Goal: Information Seeking & Learning: Learn about a topic

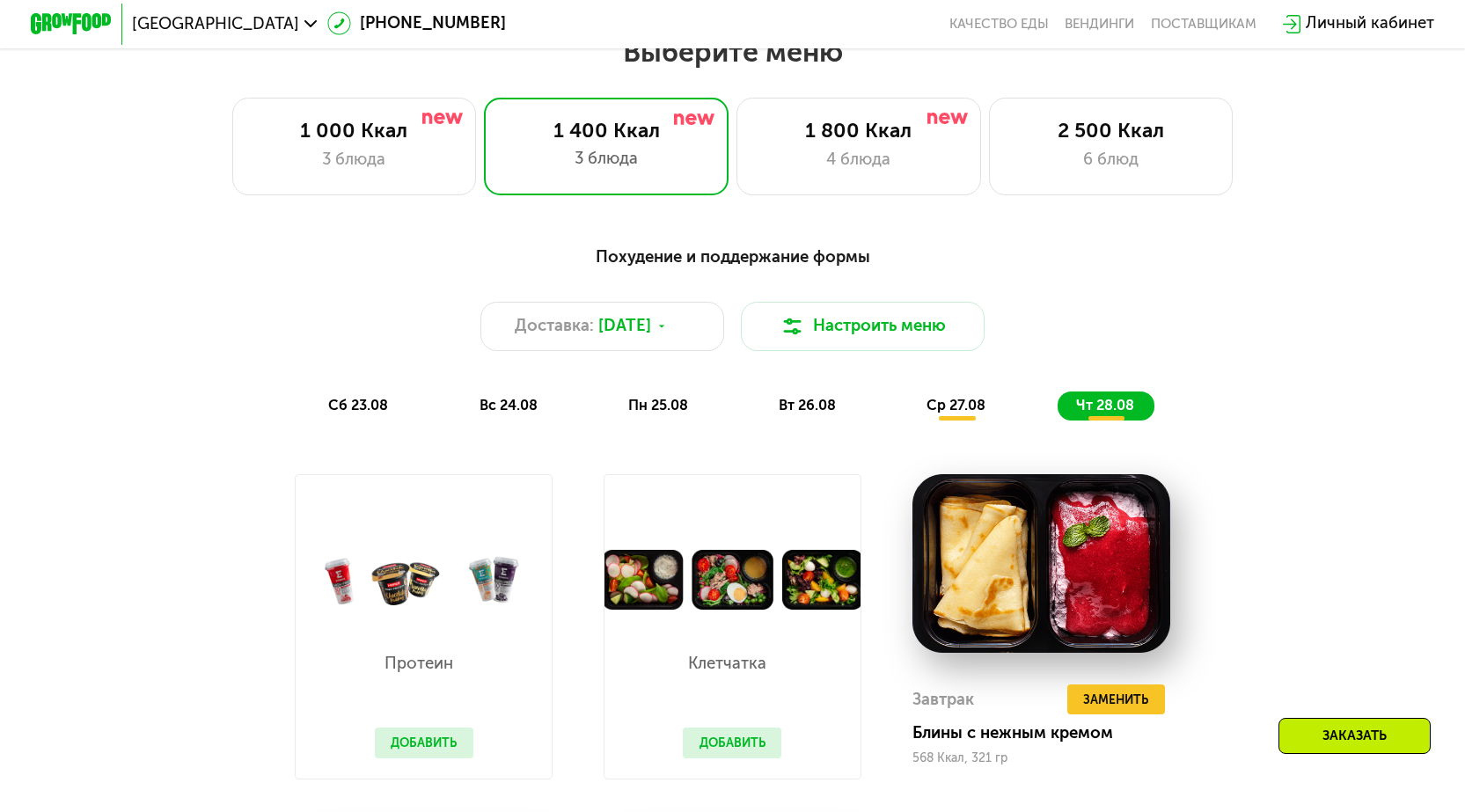
scroll to position [1056, 0]
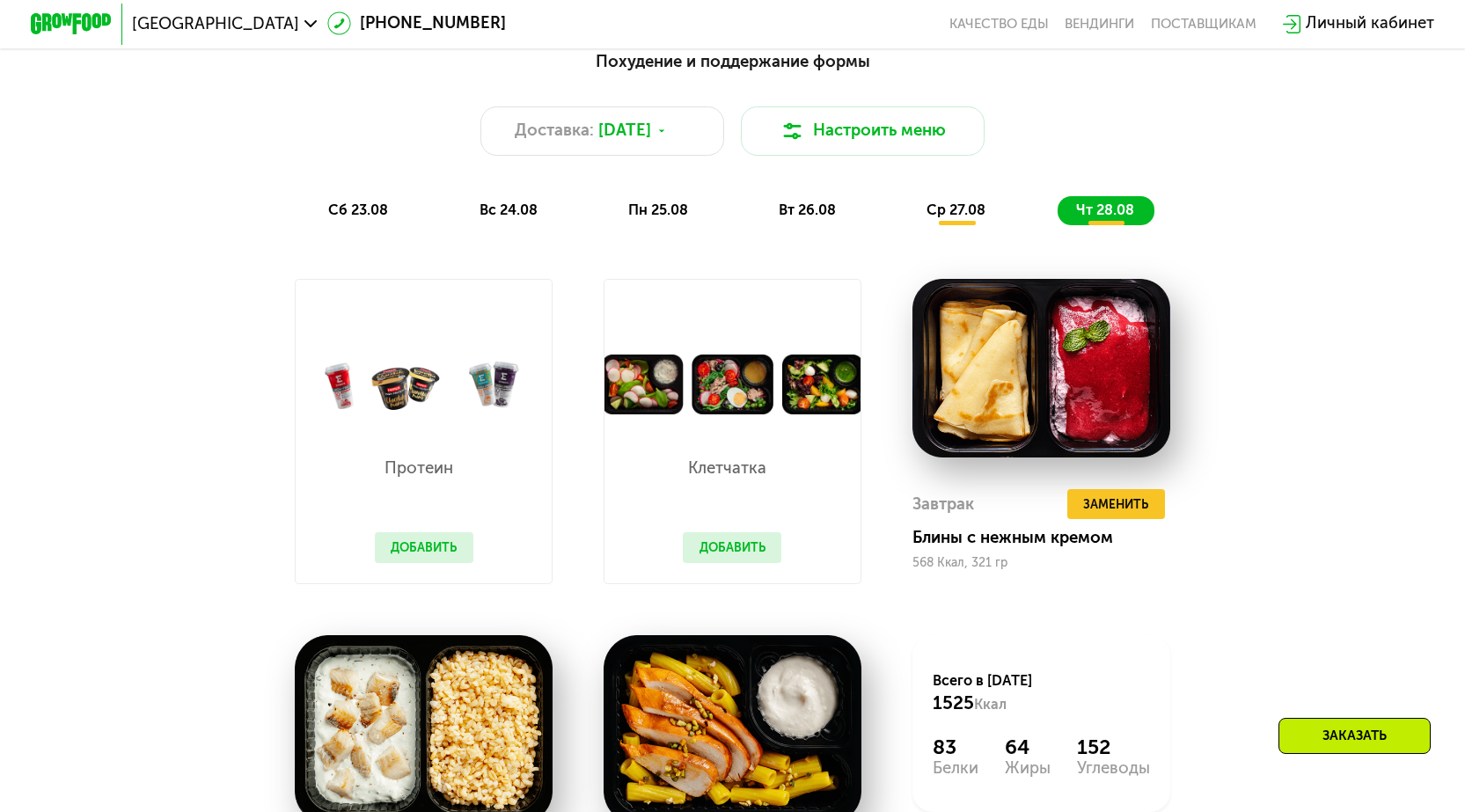
click at [653, 404] on img at bounding box center [732, 384] width 256 height 60
click at [770, 404] on img at bounding box center [732, 384] width 256 height 60
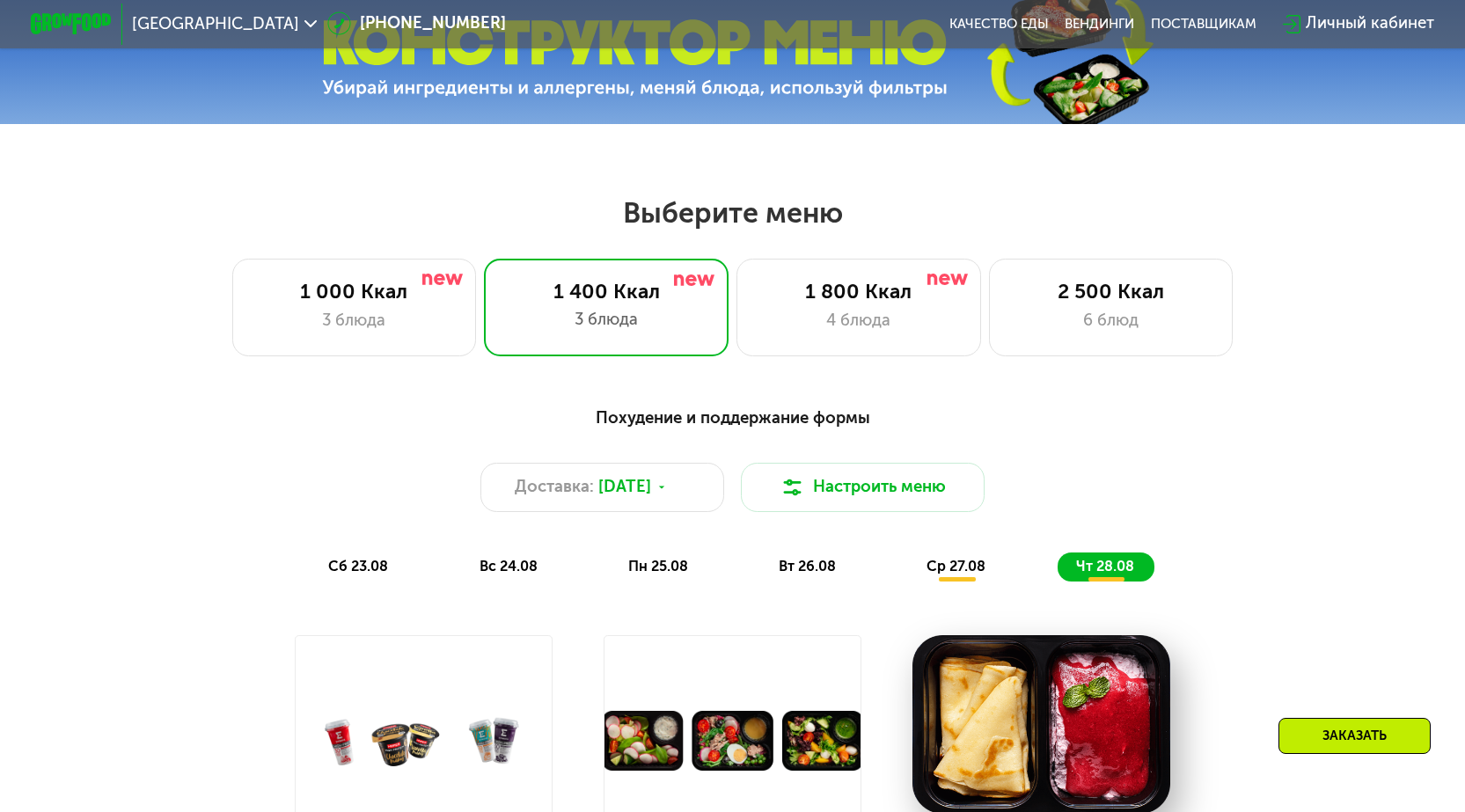
scroll to position [704, 0]
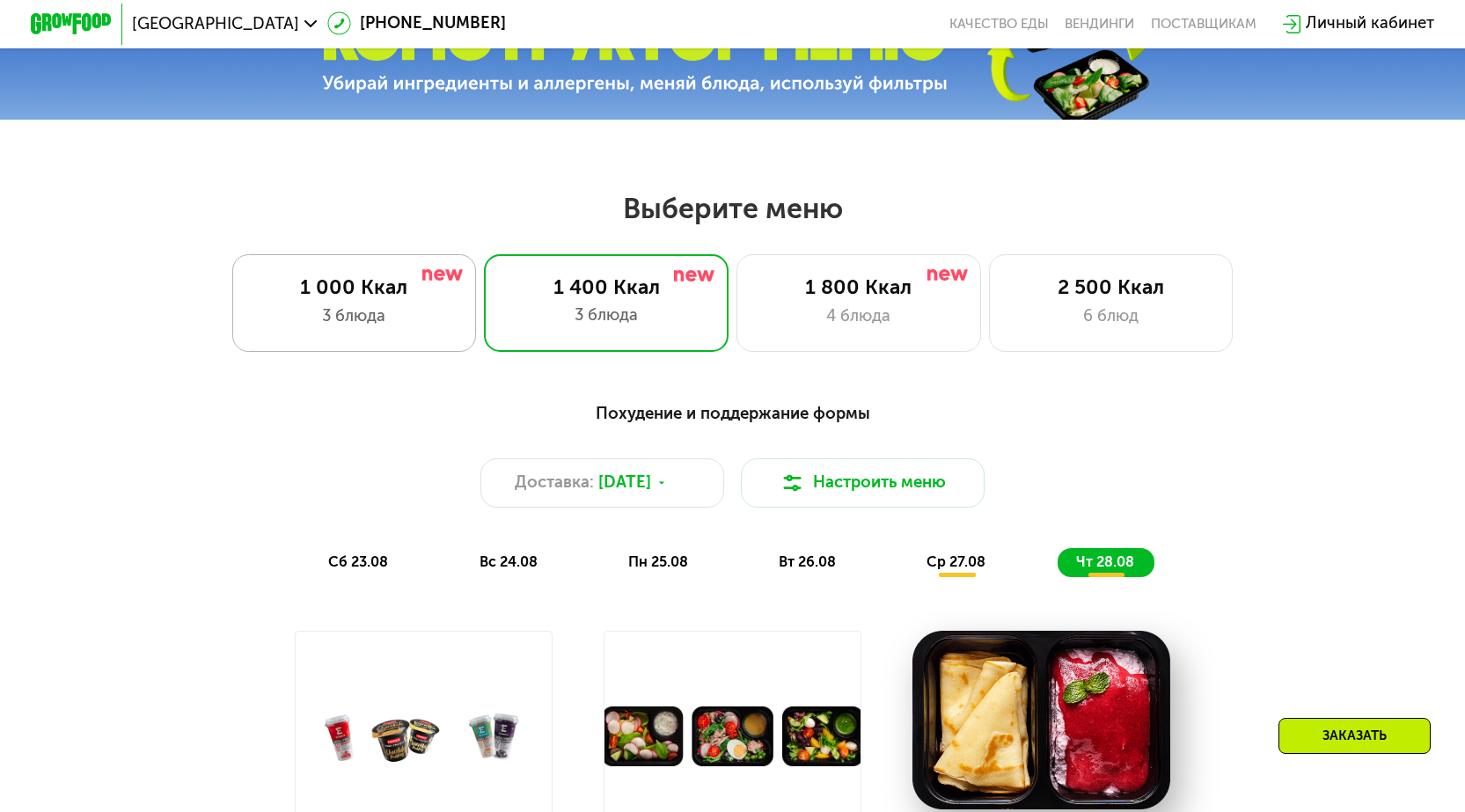
click at [363, 300] on div "1 000 Ккал" at bounding box center [354, 287] width 201 height 25
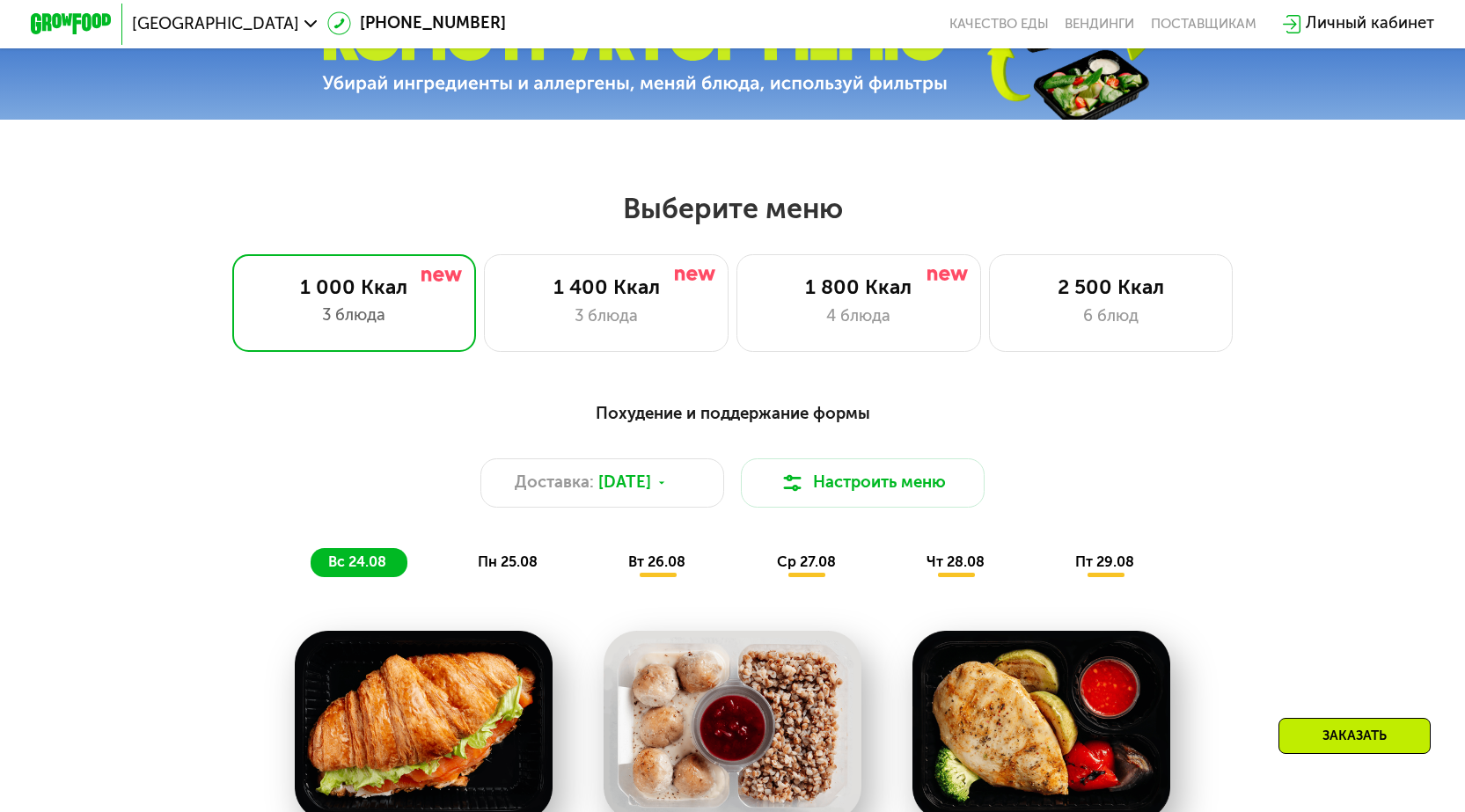
click at [506, 570] on span "пн 25.08" at bounding box center [508, 562] width 60 height 17
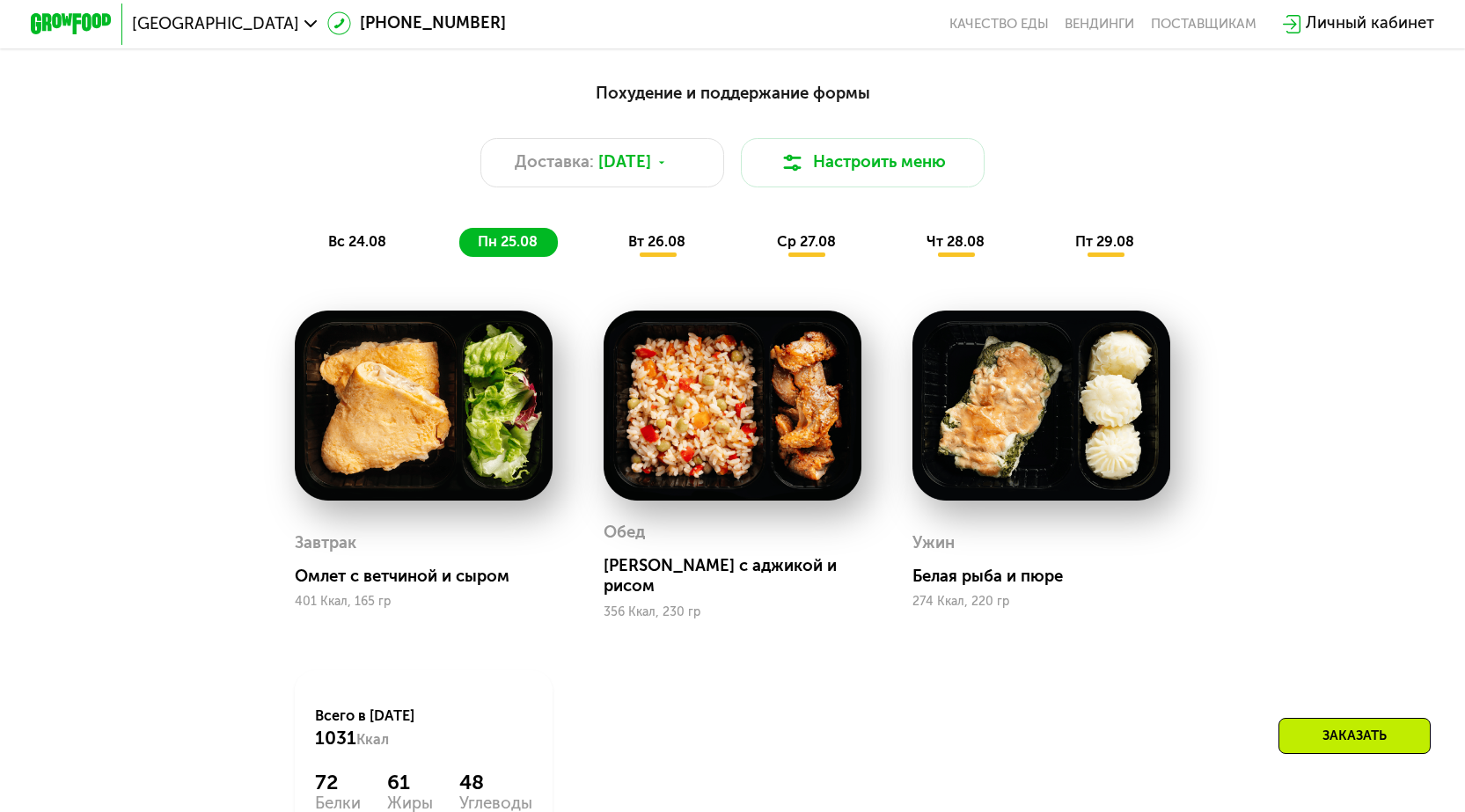
scroll to position [1056, 0]
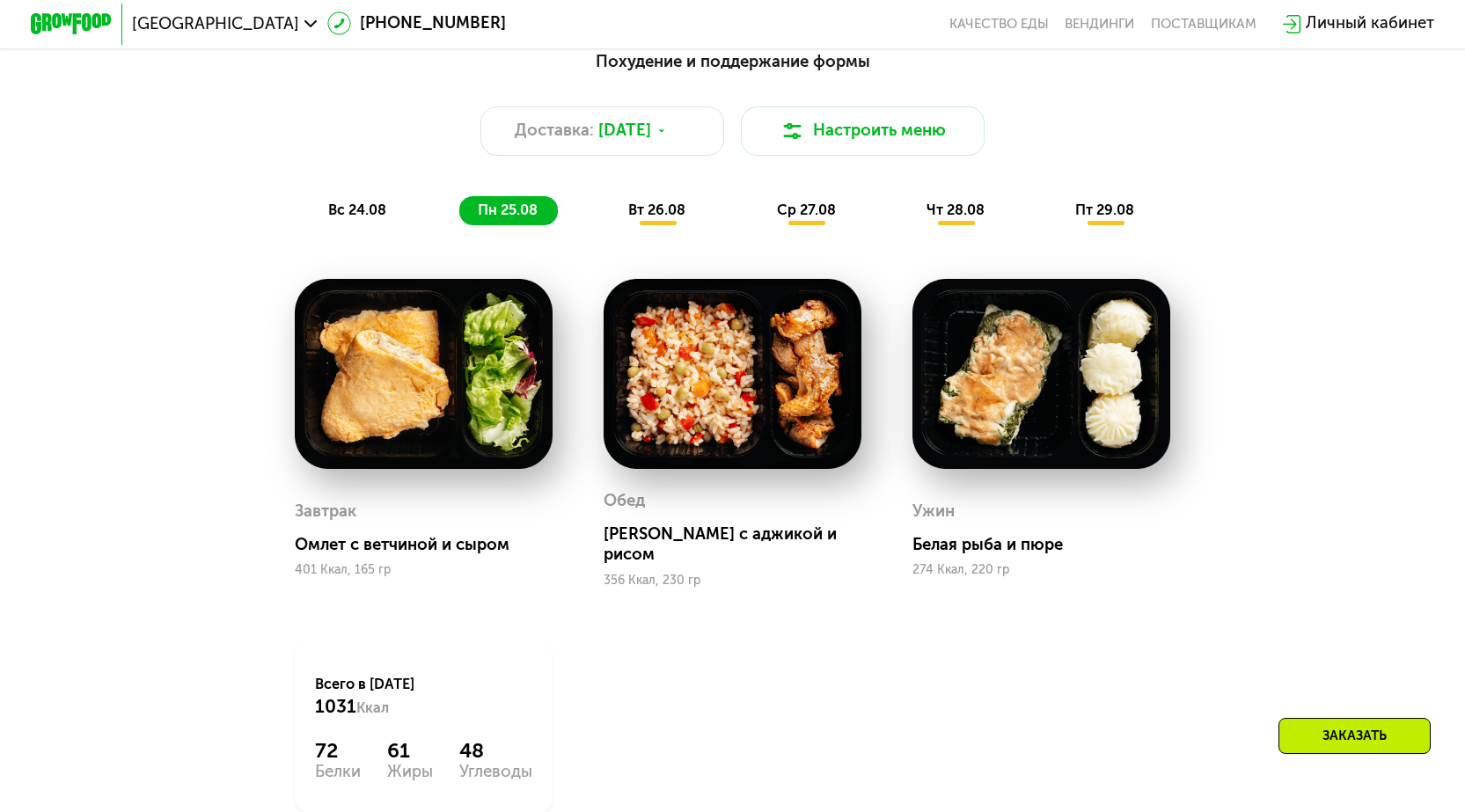
click at [675, 218] on span "вт 26.08" at bounding box center [657, 210] width 57 height 17
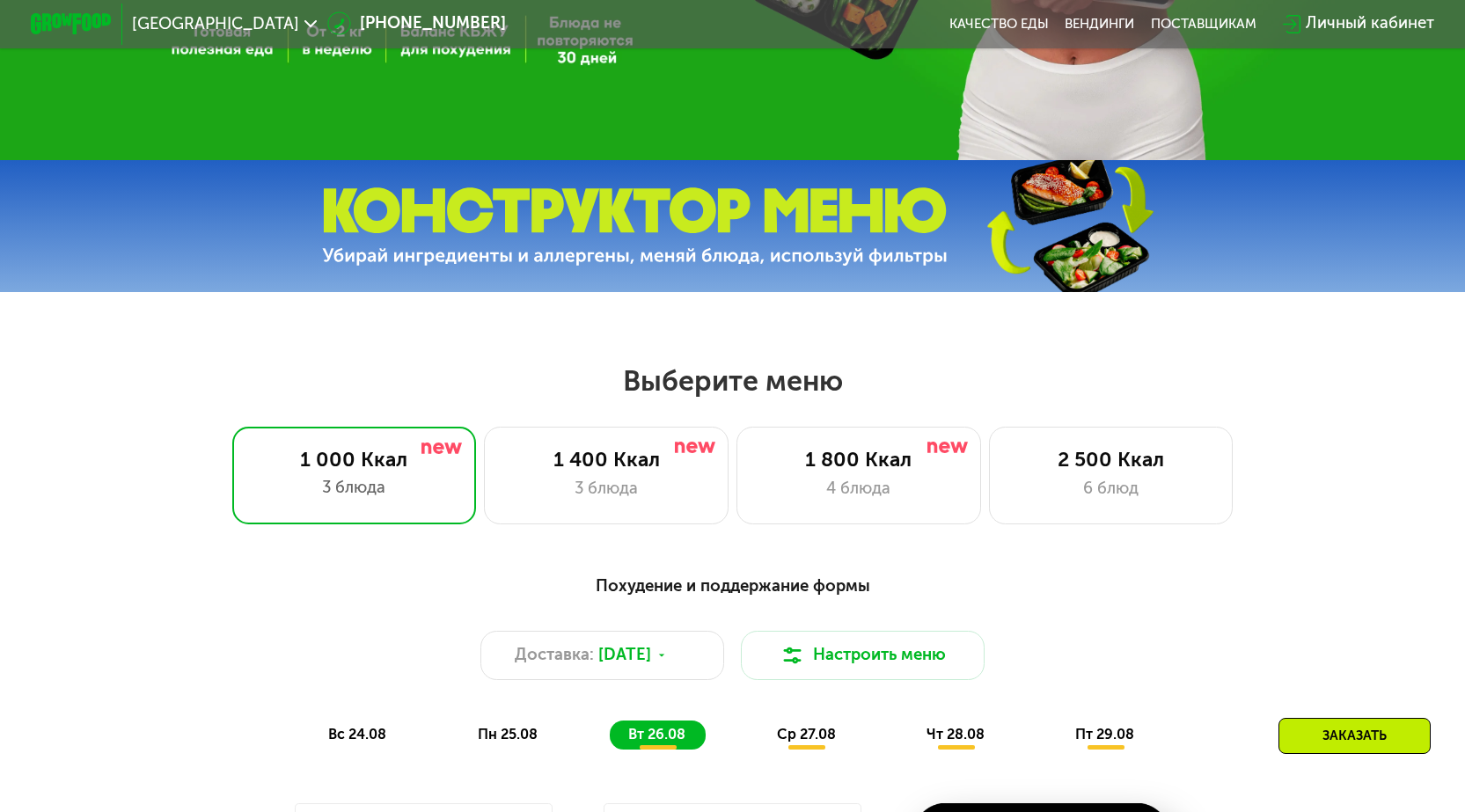
scroll to position [527, 0]
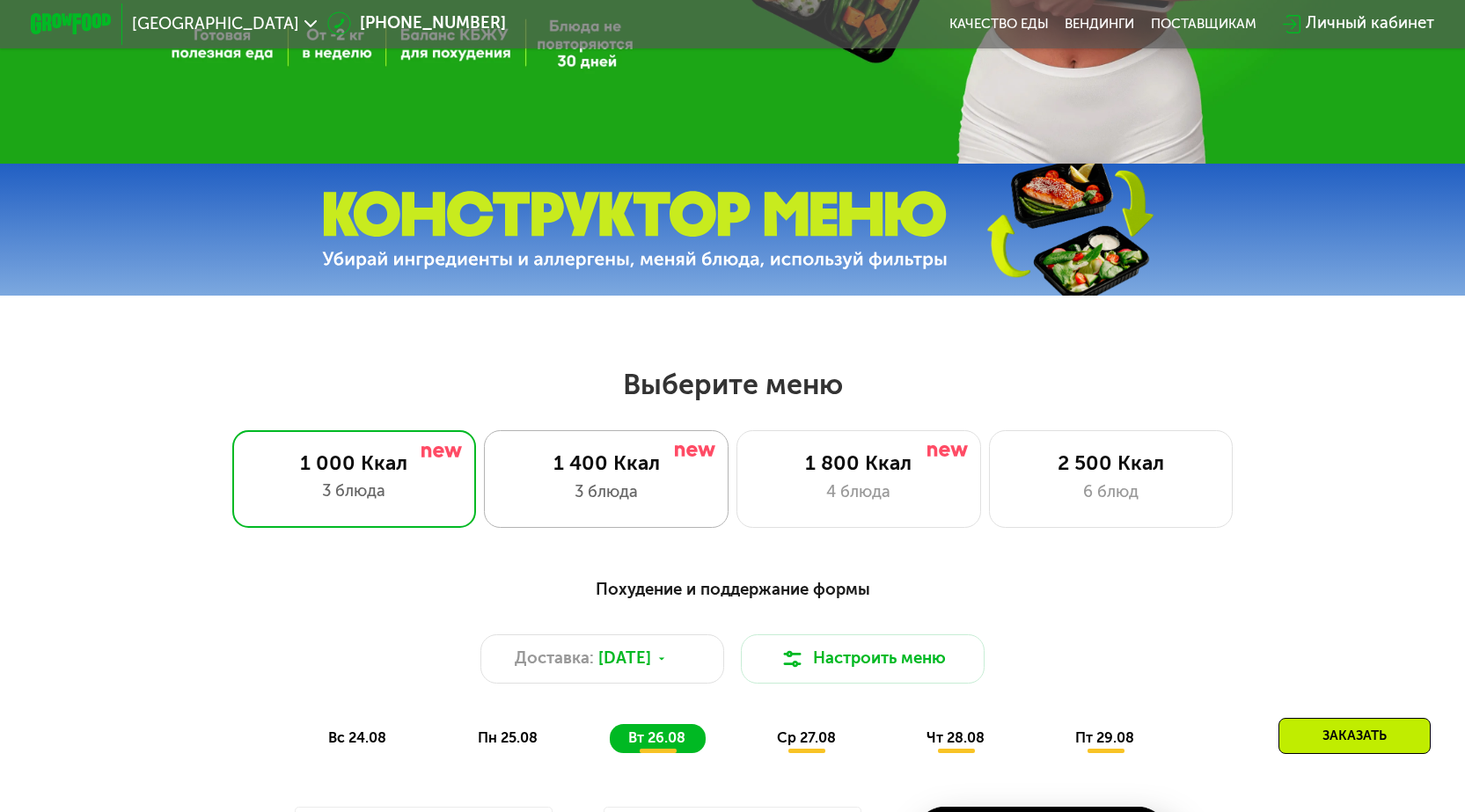
click at [600, 471] on div "1 400 Ккал" at bounding box center [606, 464] width 201 height 25
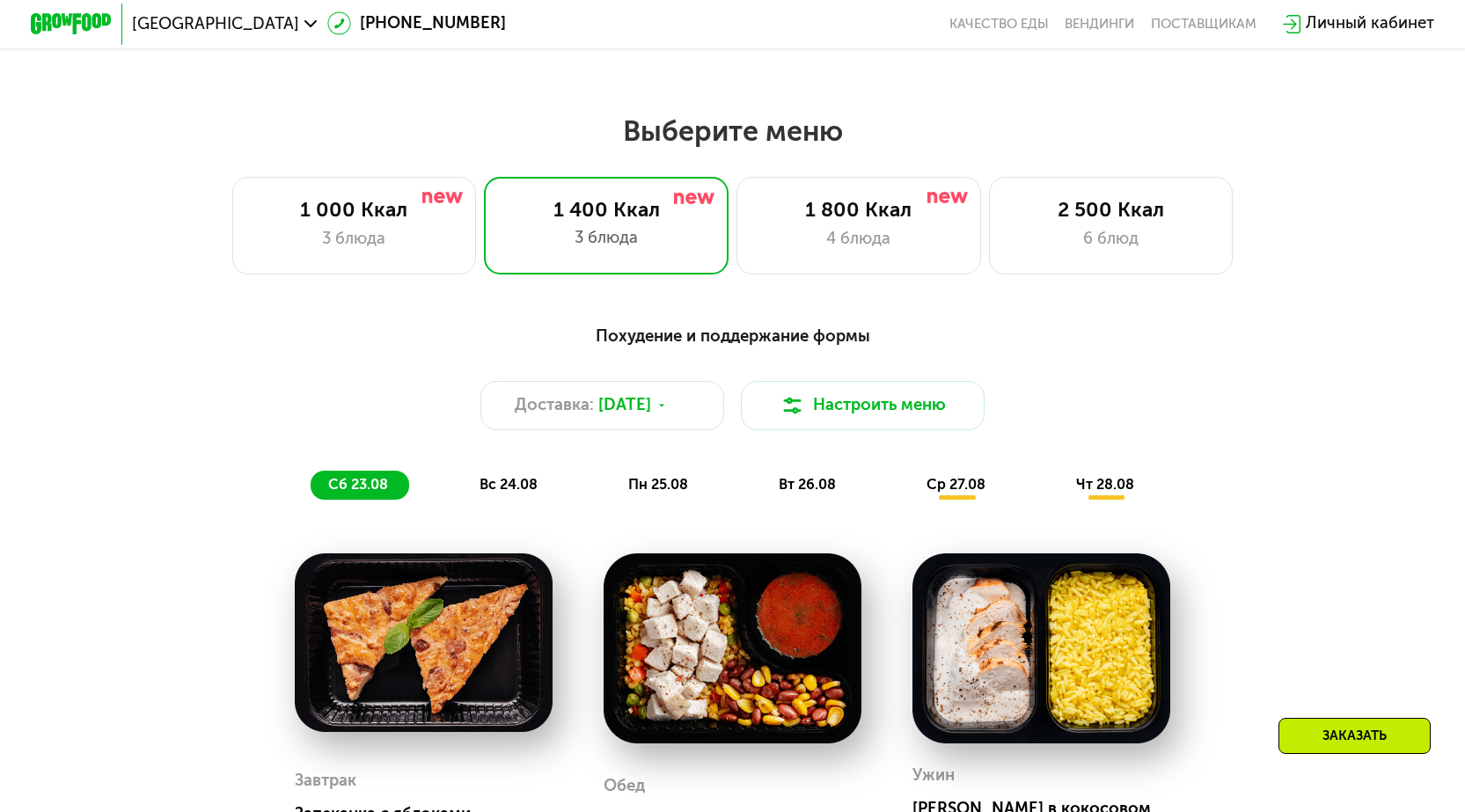
scroll to position [792, 0]
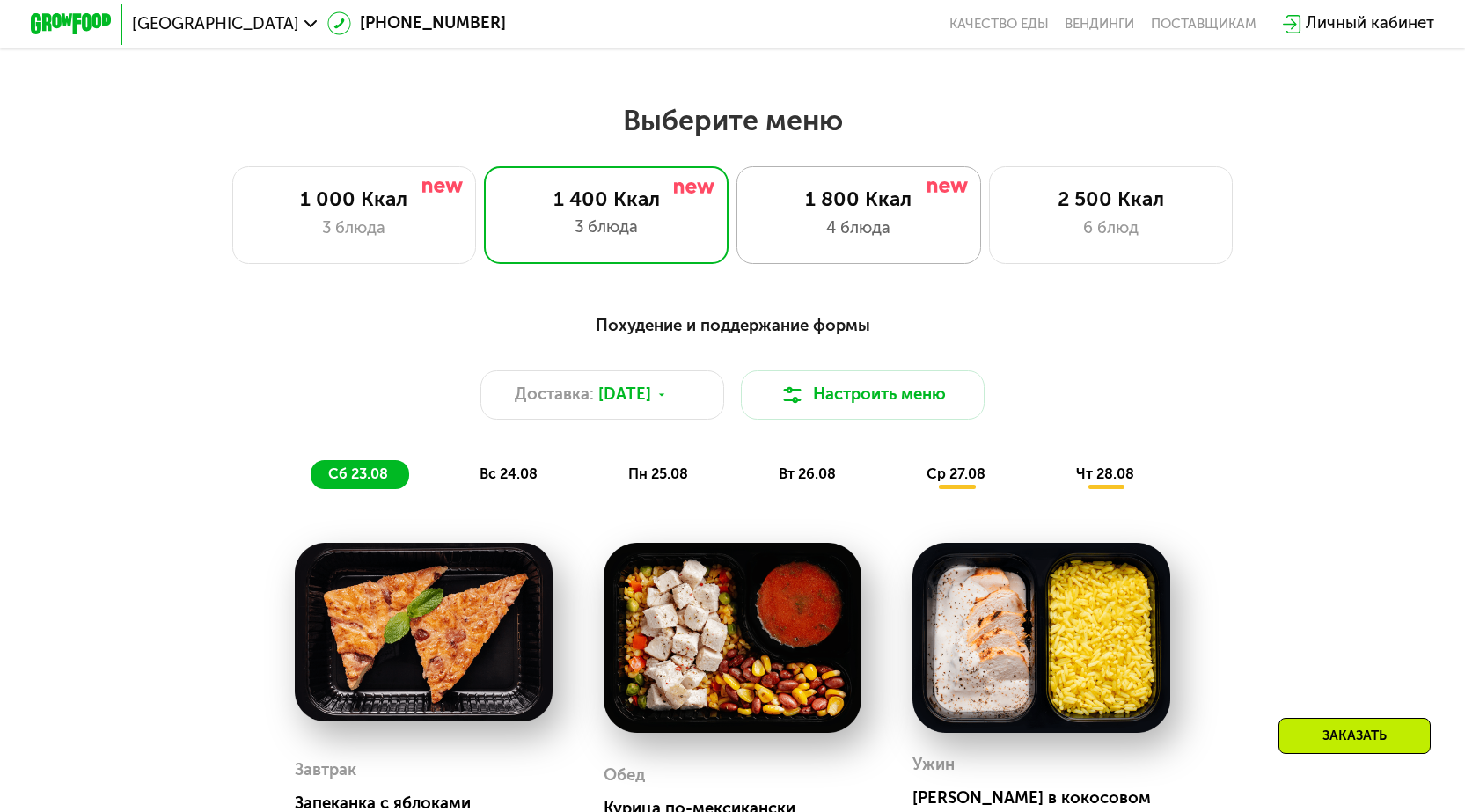
click at [868, 226] on div "4 блюда" at bounding box center [858, 229] width 201 height 25
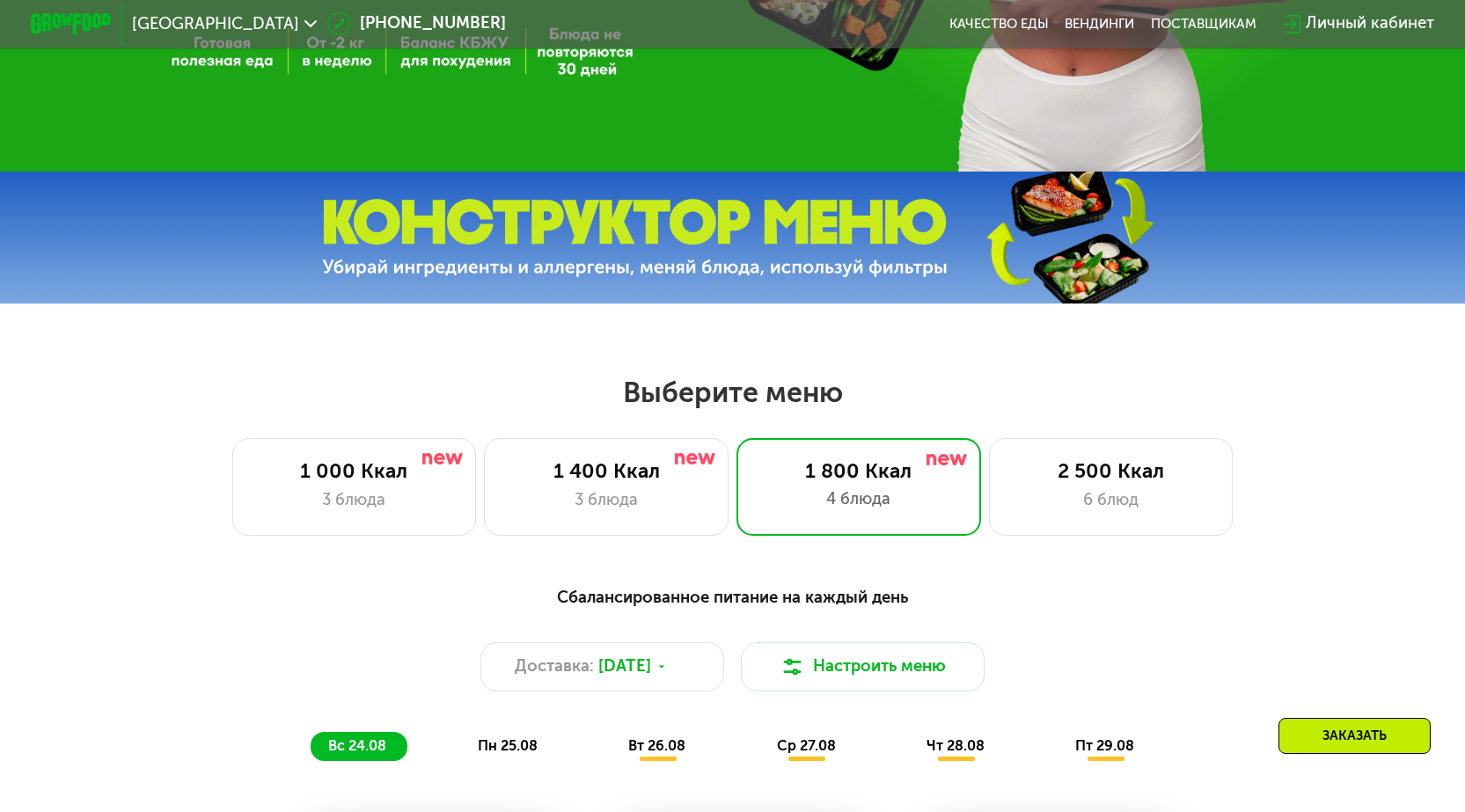
scroll to position [527, 0]
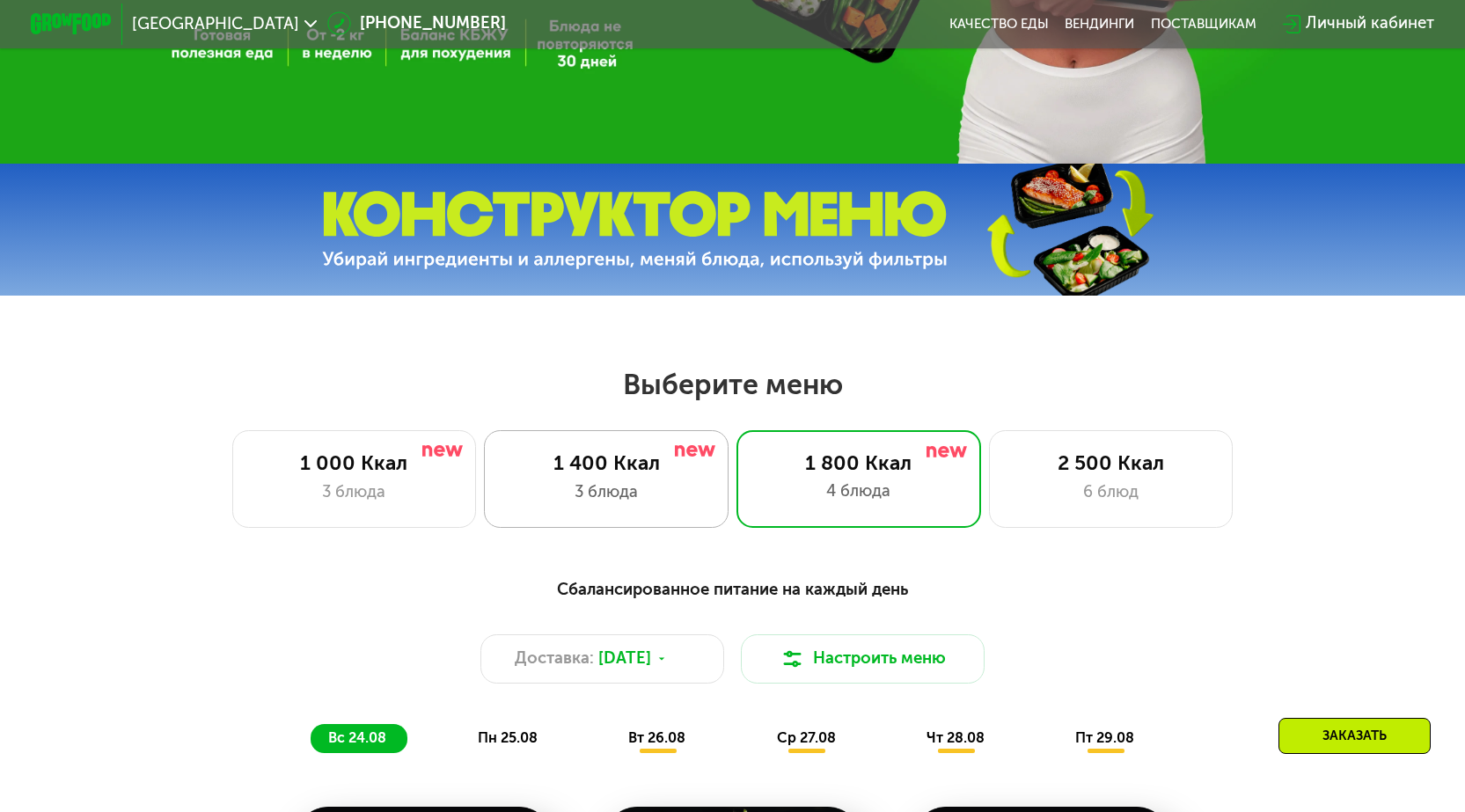
click at [654, 476] on div "1 400 Ккал" at bounding box center [606, 464] width 201 height 25
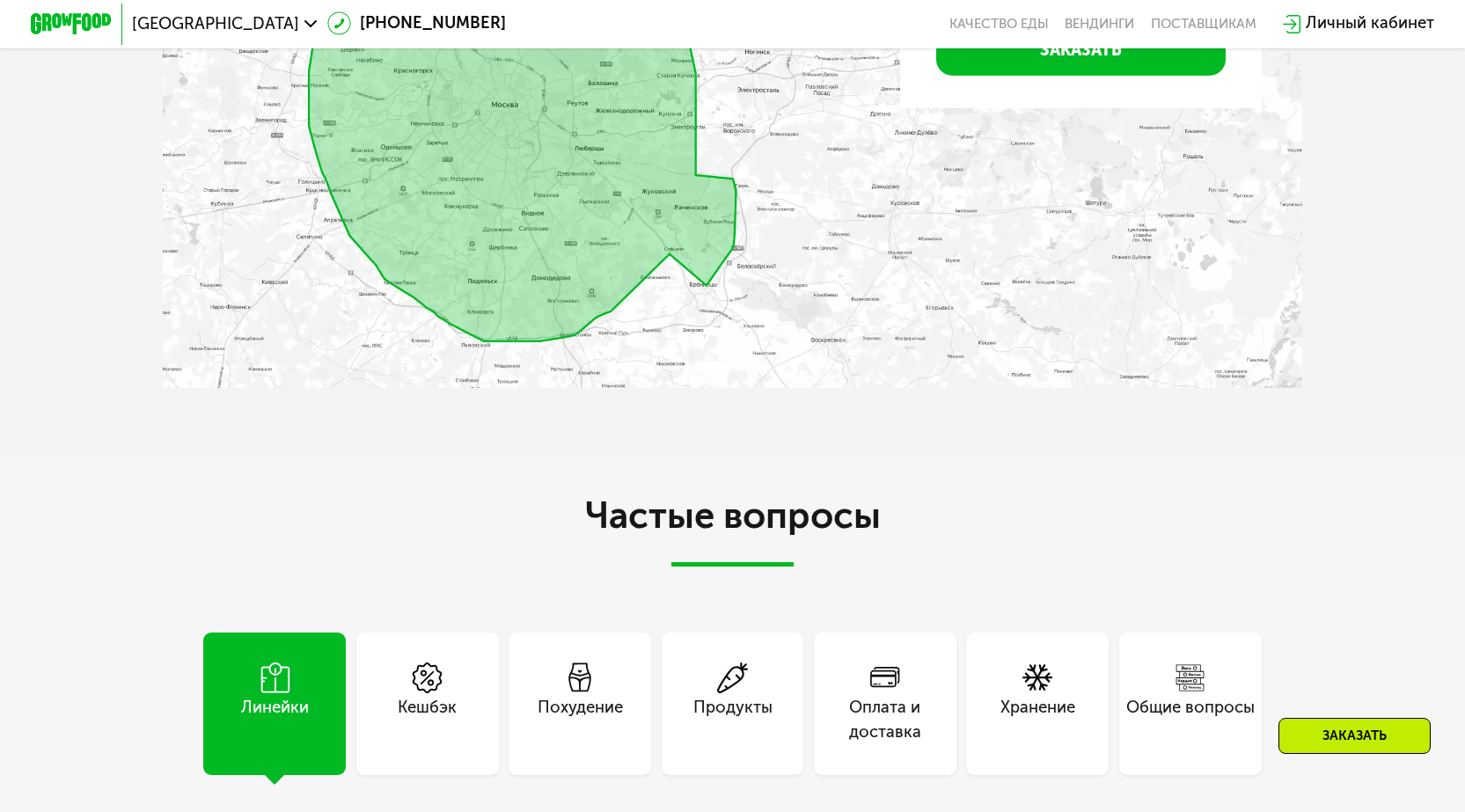
scroll to position [4487, 0]
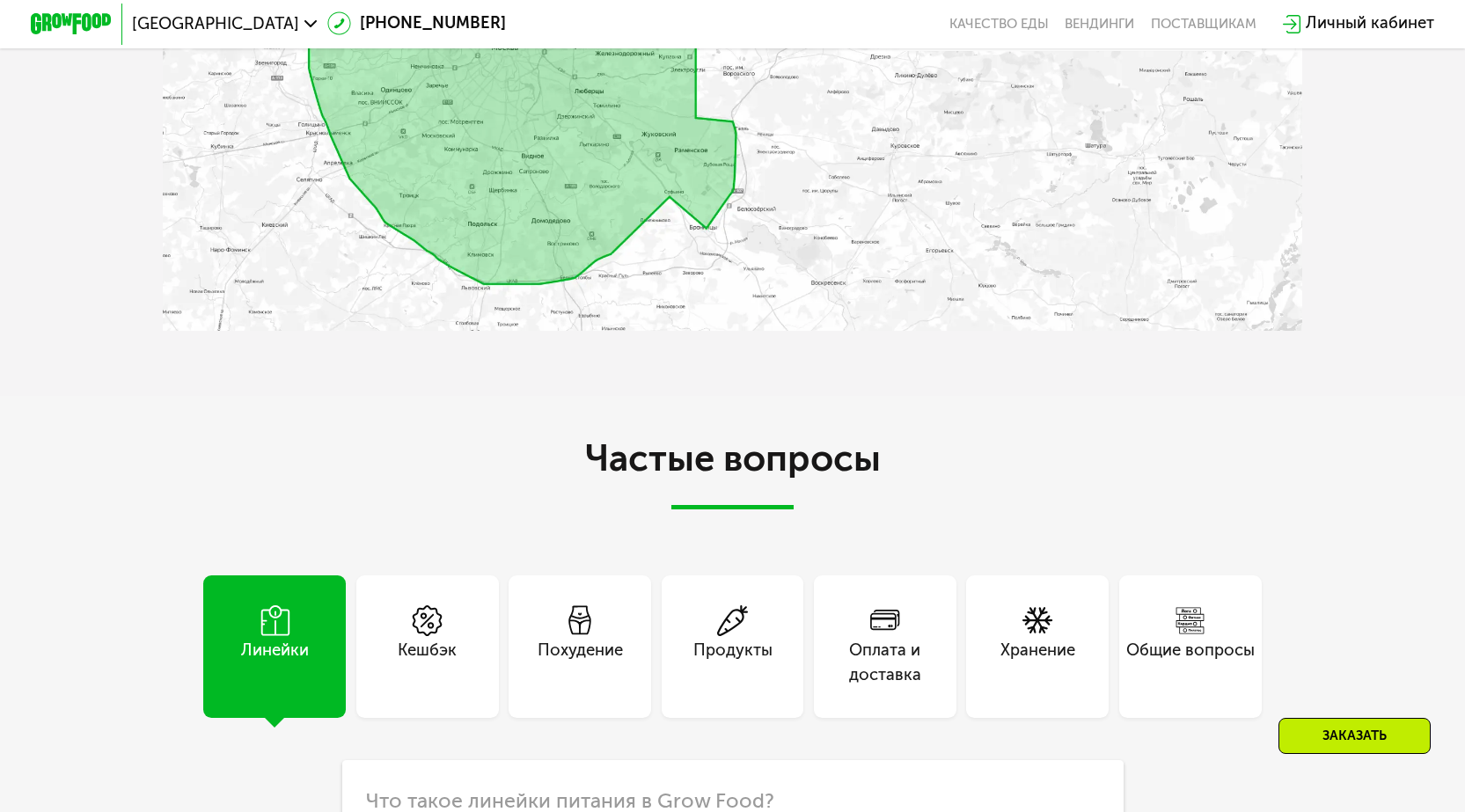
click at [558, 662] on div "Похудение" at bounding box center [581, 663] width 85 height 49
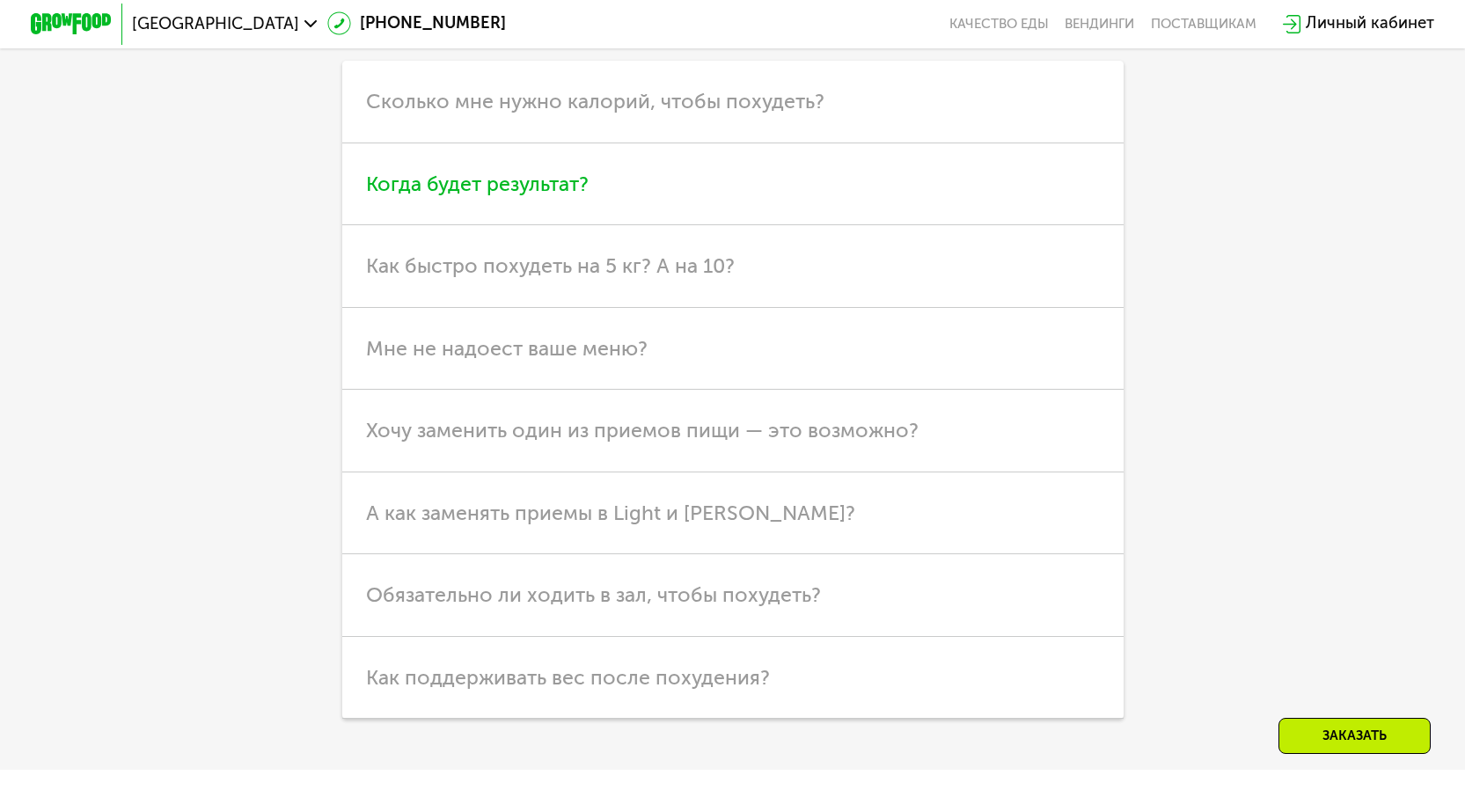
scroll to position [5190, 0]
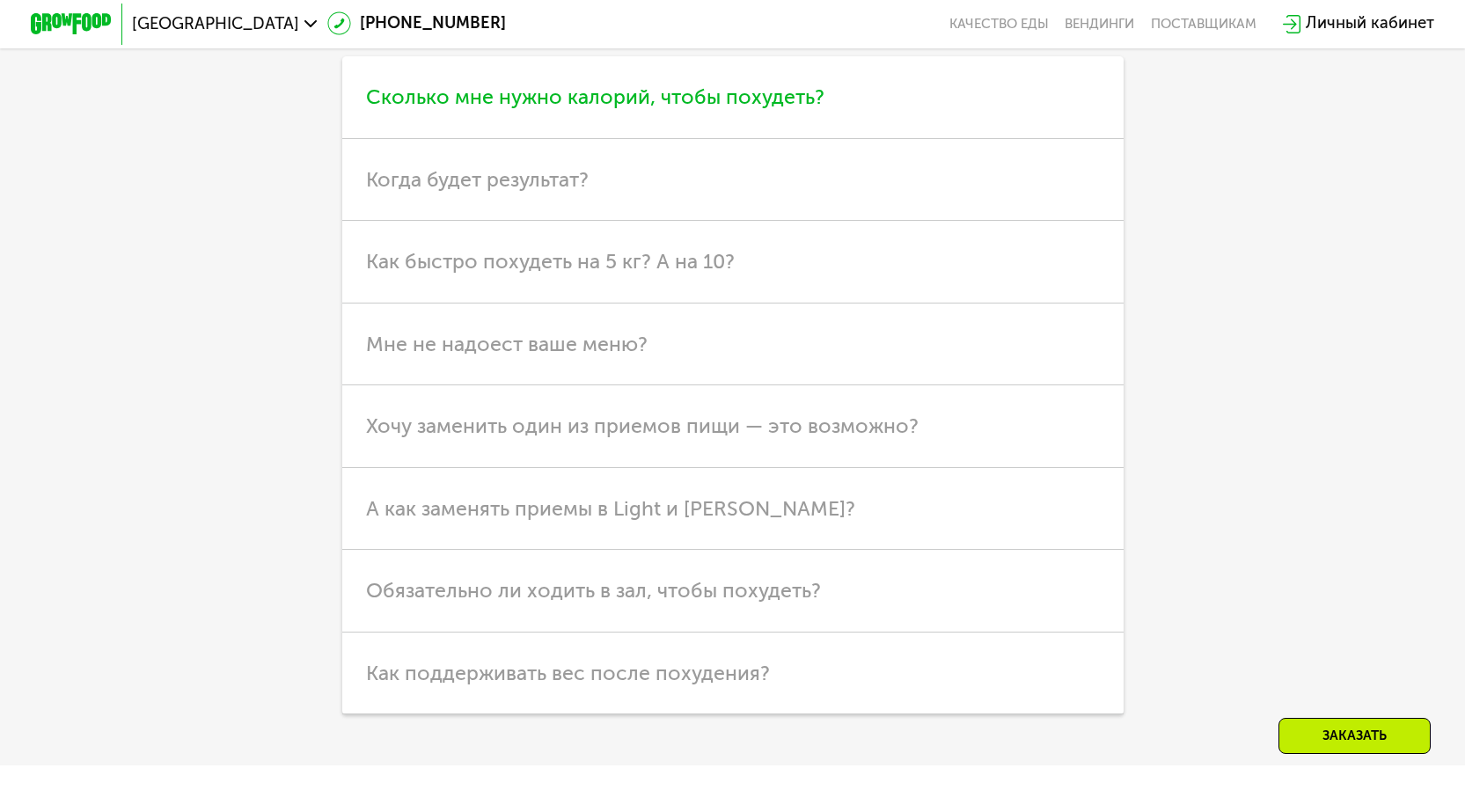
click at [770, 109] on span "Сколько мне нужно калорий, чтобы похудеть?" at bounding box center [595, 97] width 458 height 25
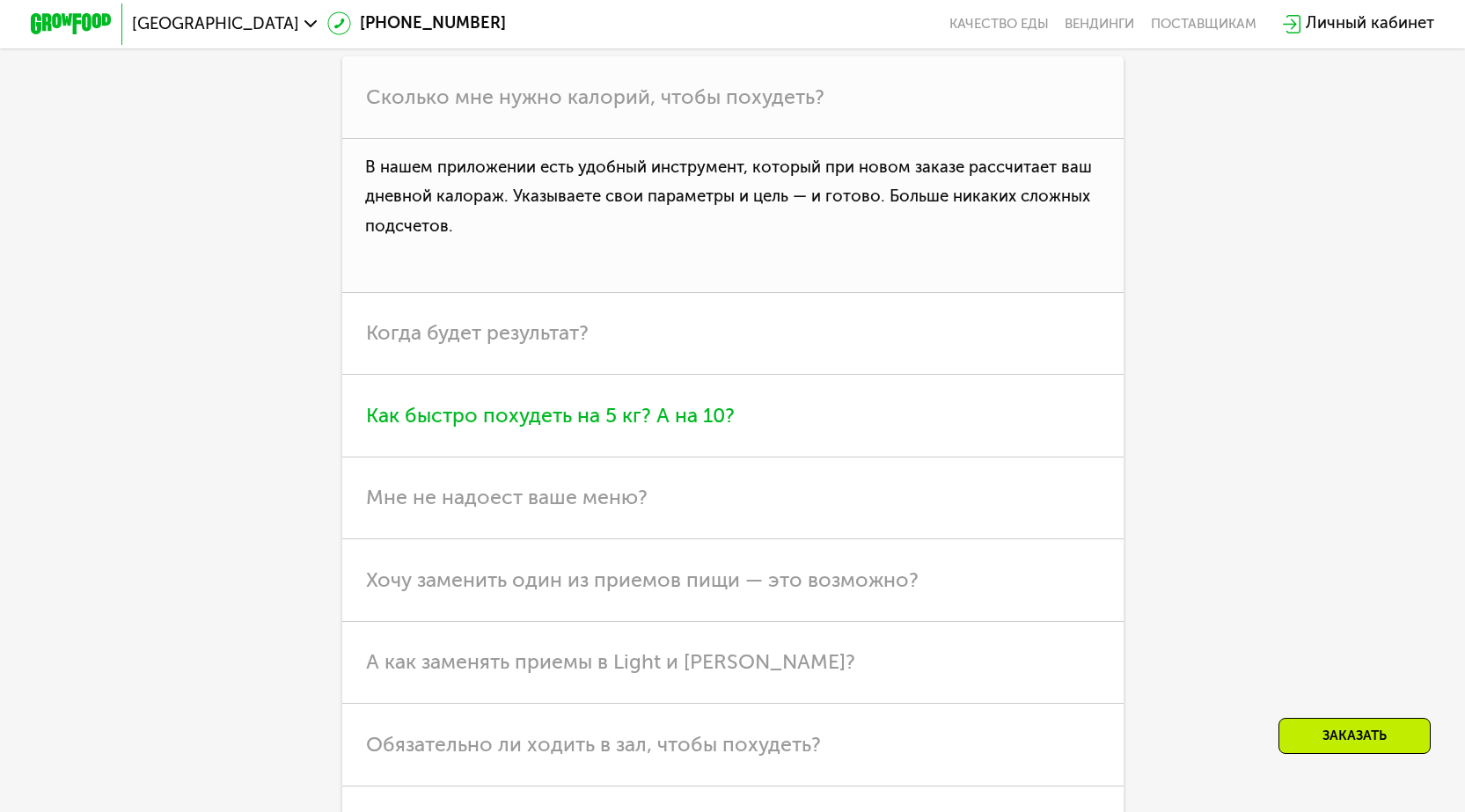
click at [609, 428] on span "Как быстро похудеть на 5 кг? А на 10?" at bounding box center [550, 415] width 369 height 25
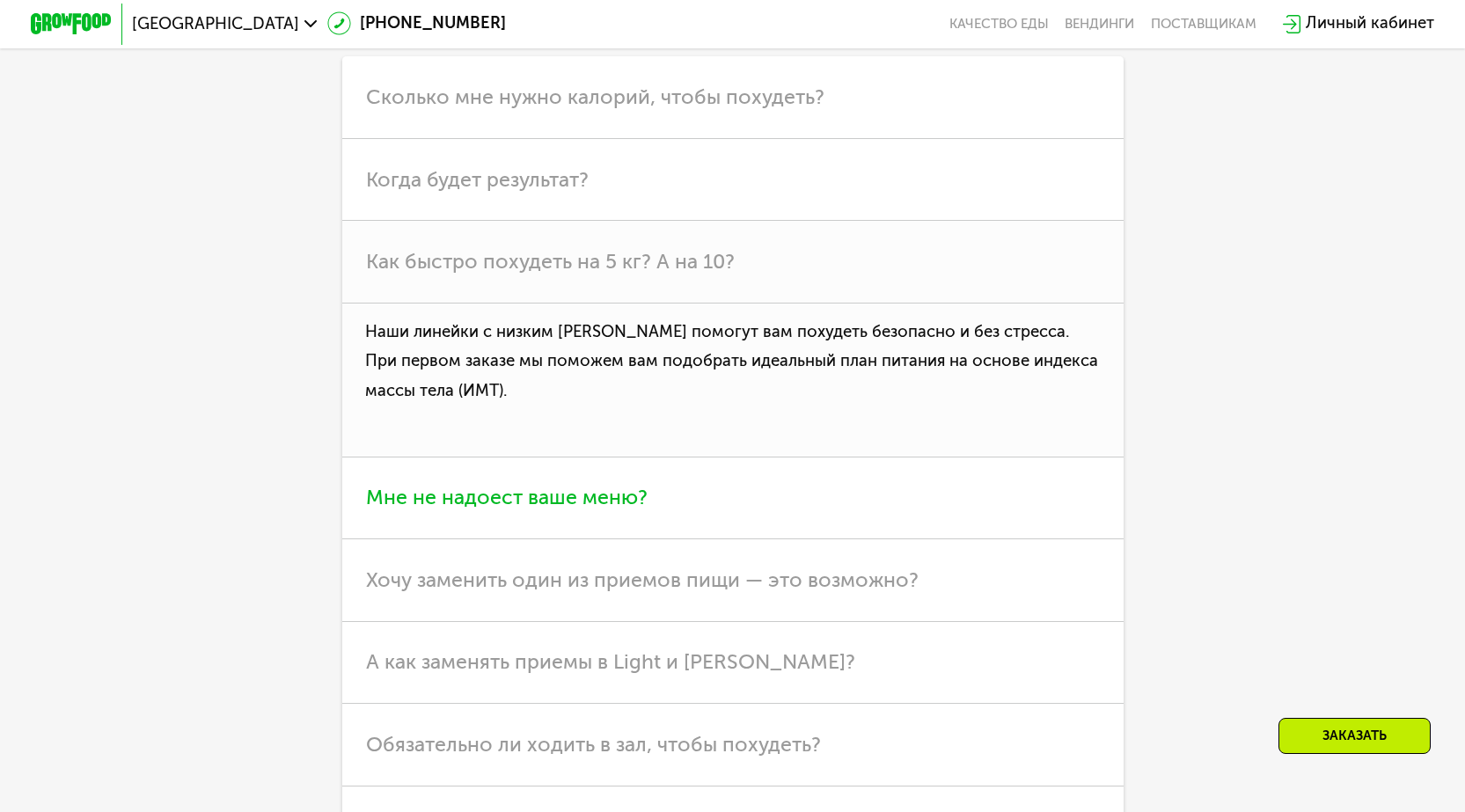
click at [583, 508] on span "Мне не надоест ваше меню?" at bounding box center [507, 497] width 282 height 25
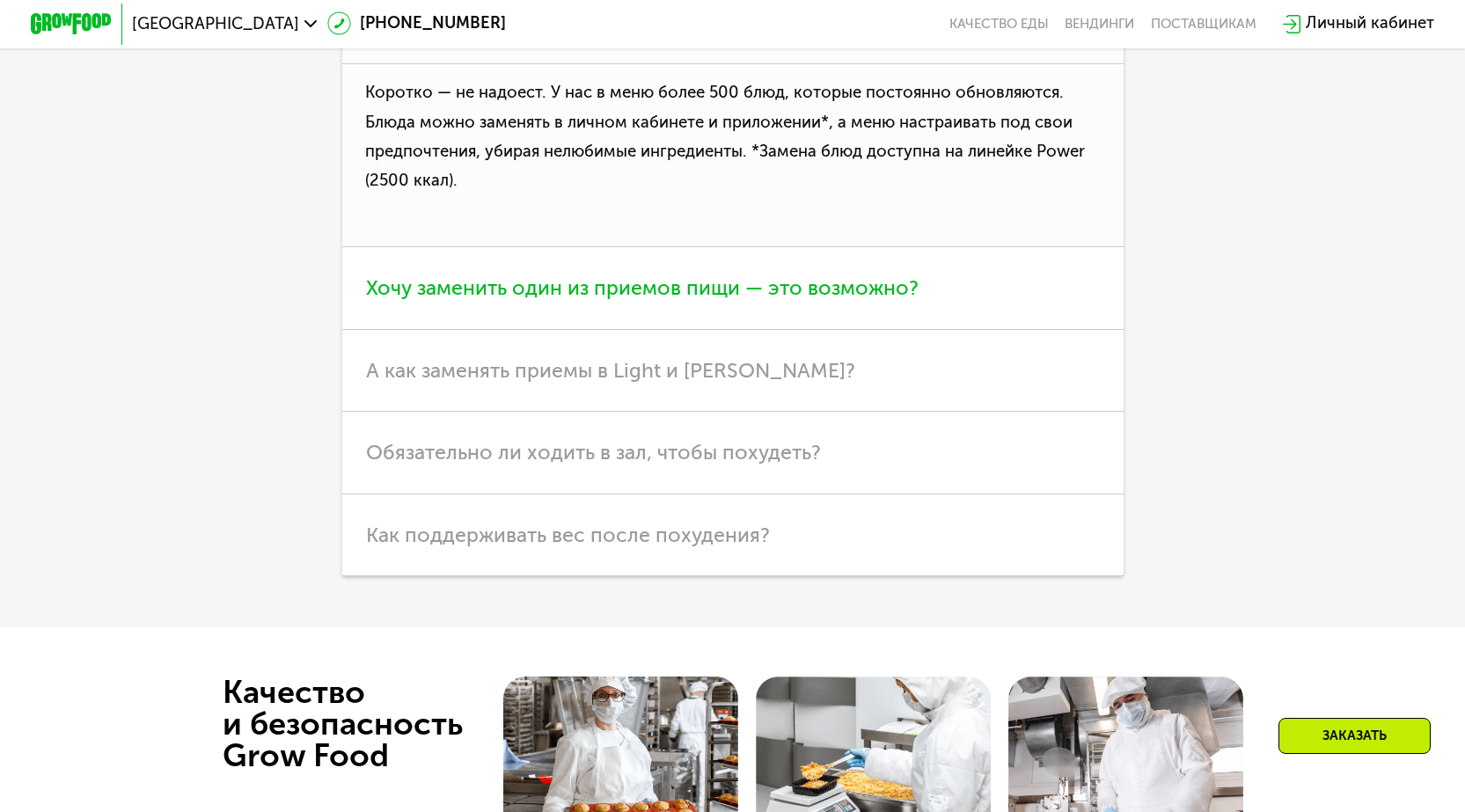
scroll to position [5542, 0]
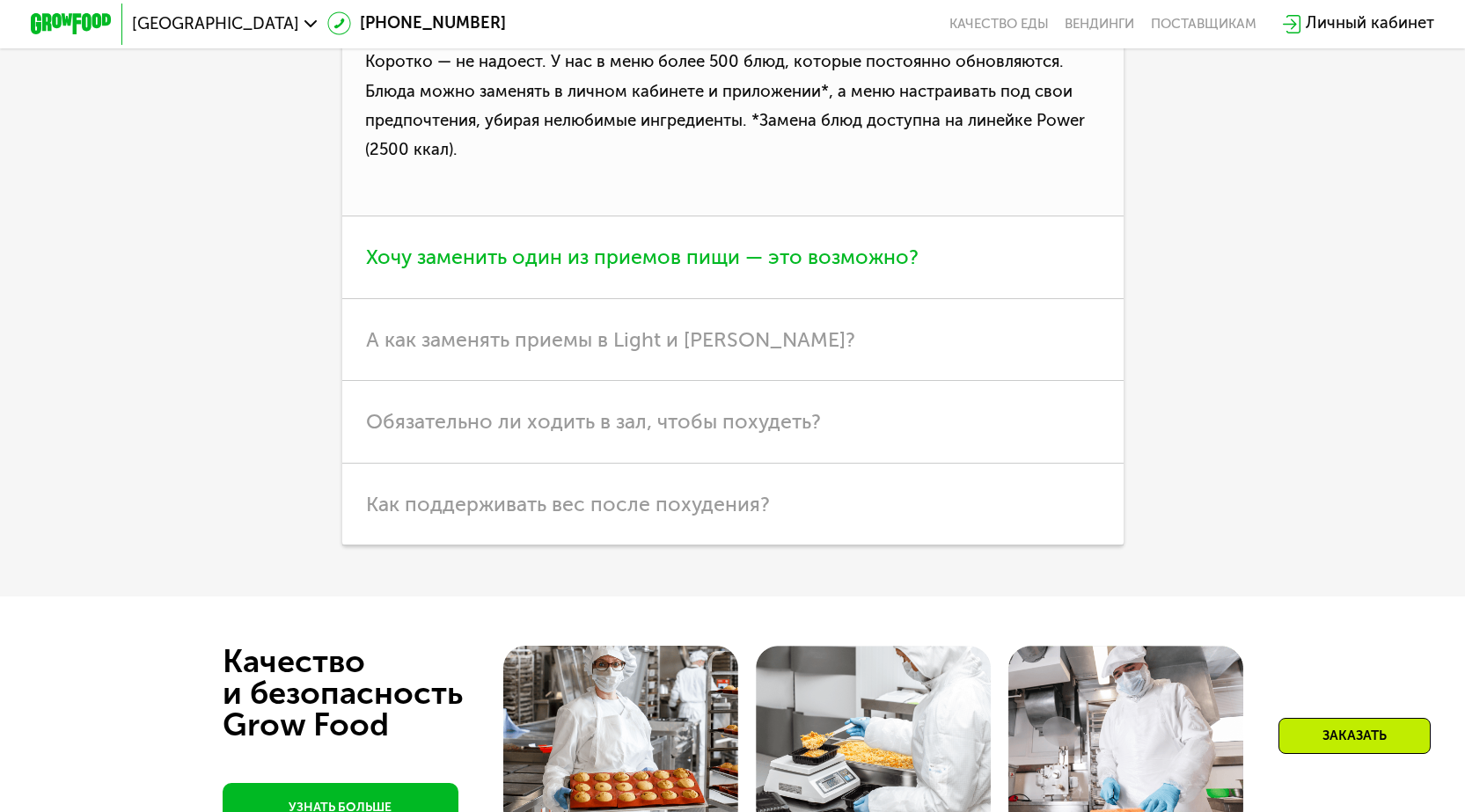
click at [770, 269] on span "Хочу заменить один из приемов пищи — это возможно?" at bounding box center [642, 257] width 552 height 25
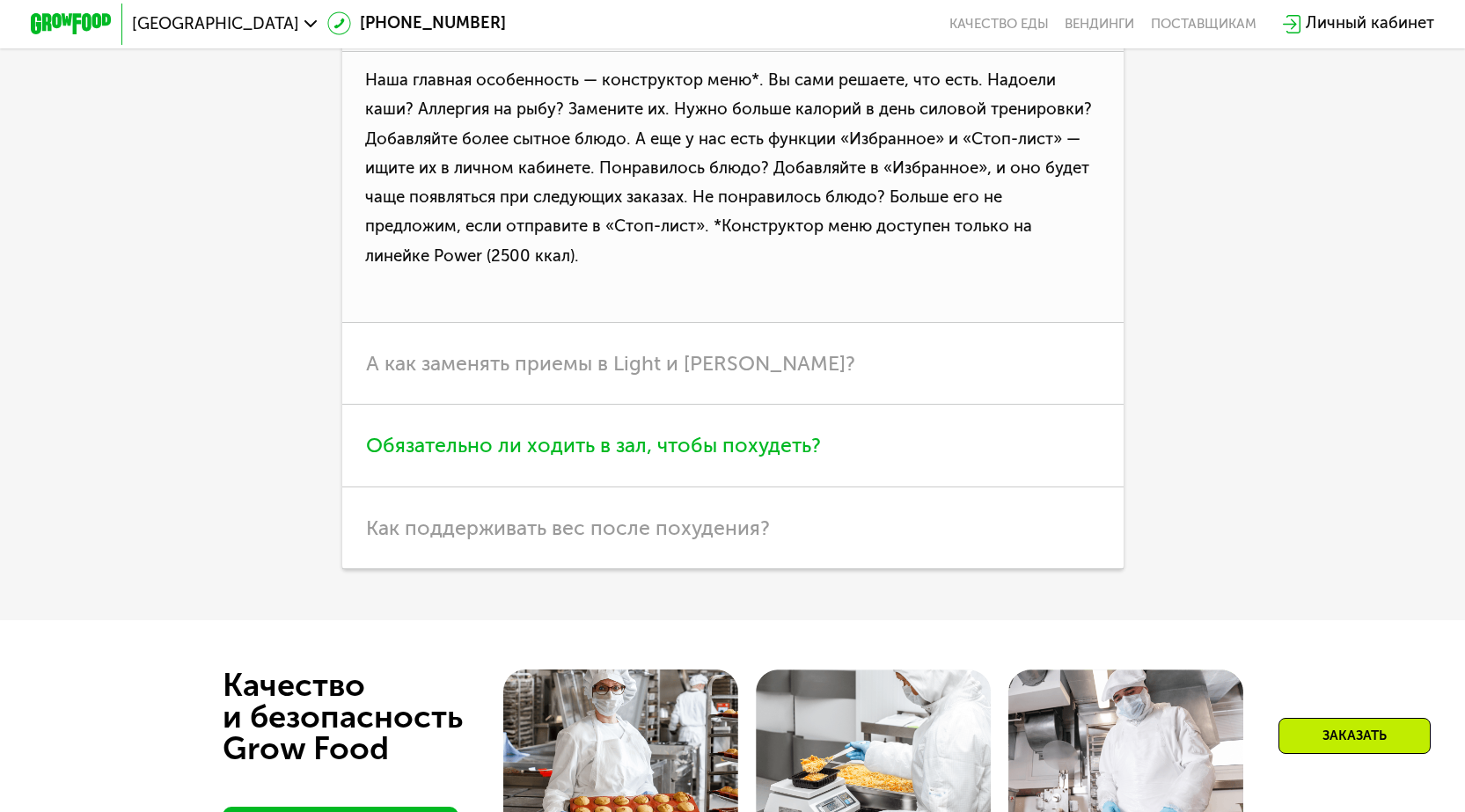
scroll to position [5806, 0]
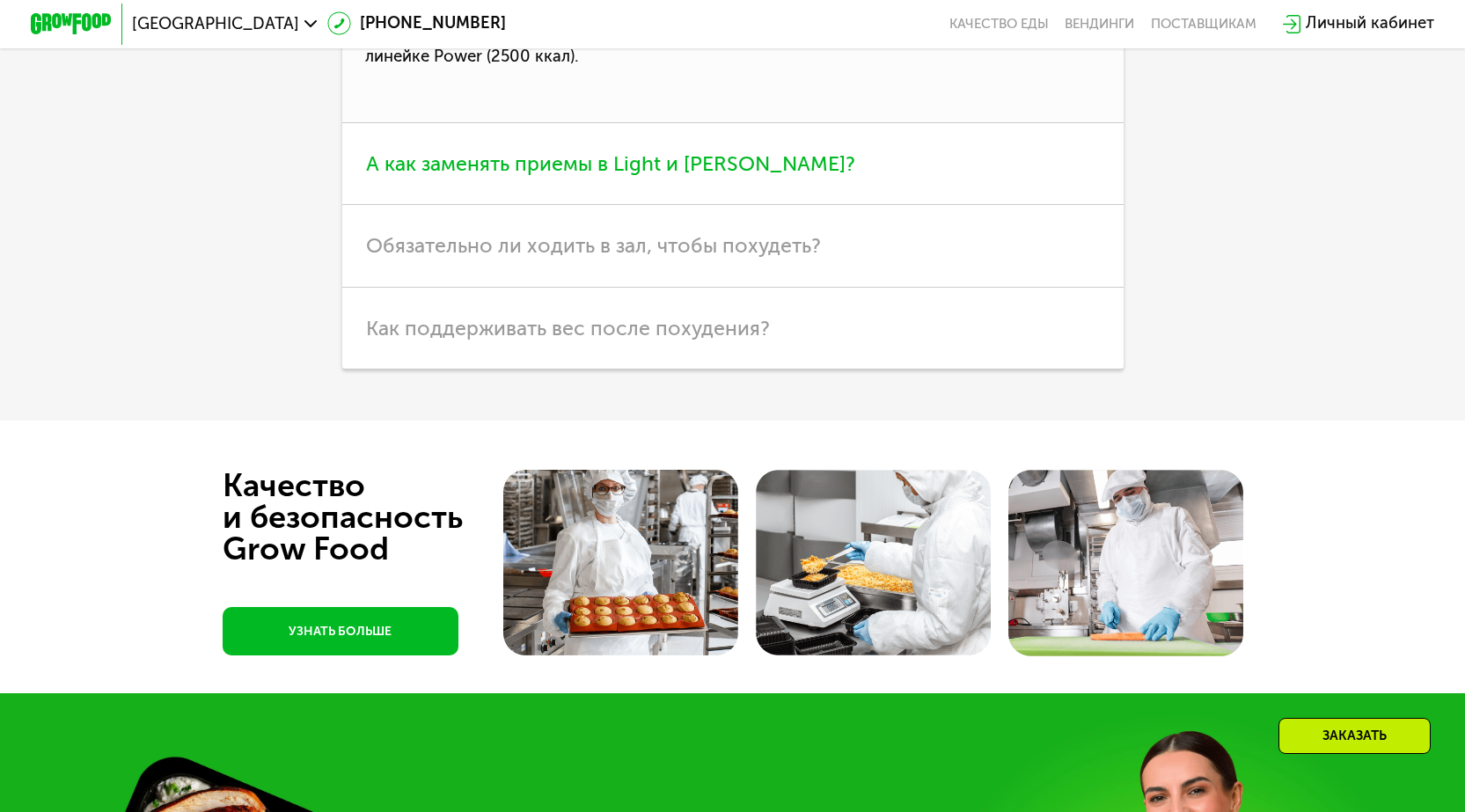
click at [648, 175] on span "А как заменять приемы в Light и [PERSON_NAME]?" at bounding box center [611, 164] width 490 height 25
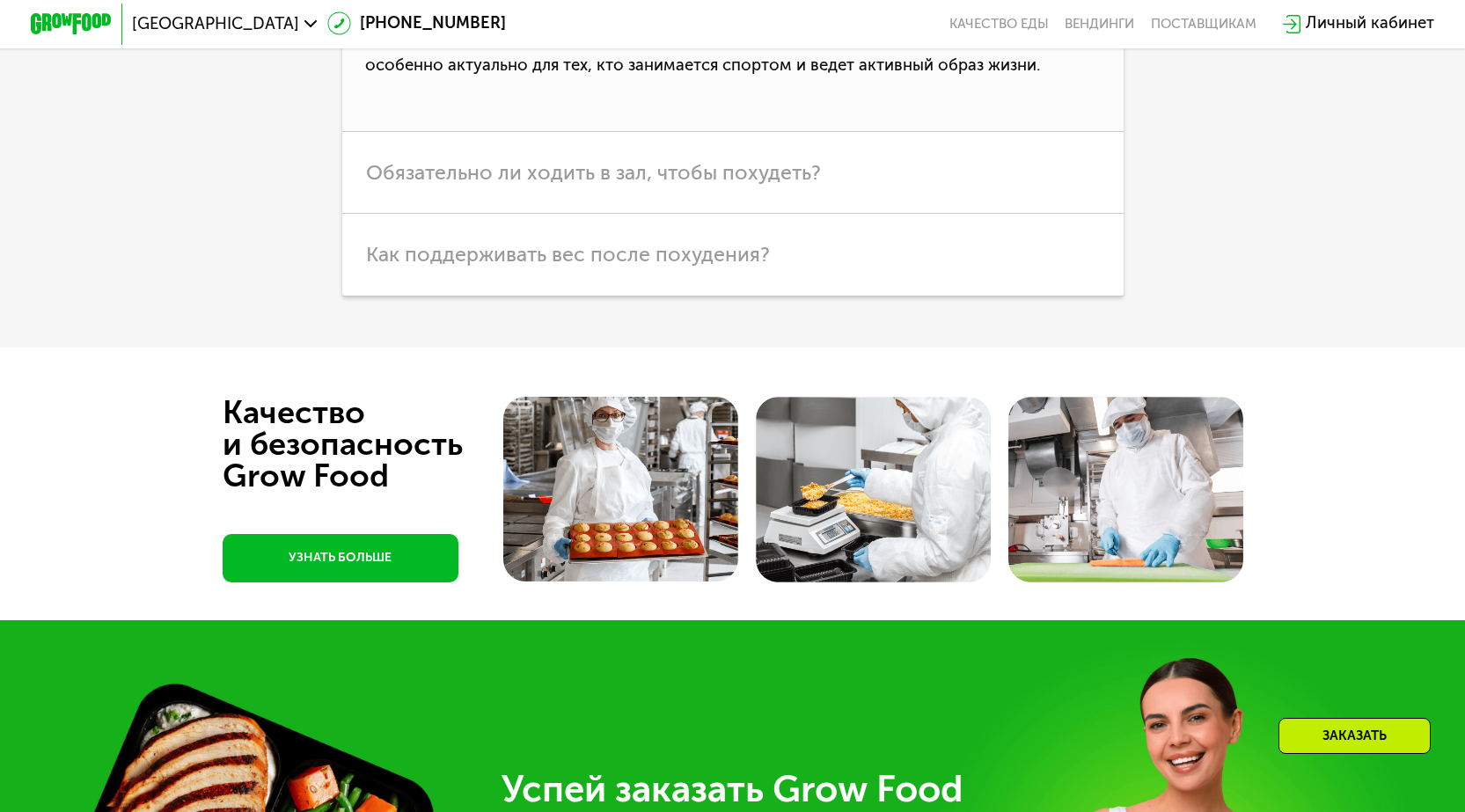
scroll to position [5630, 0]
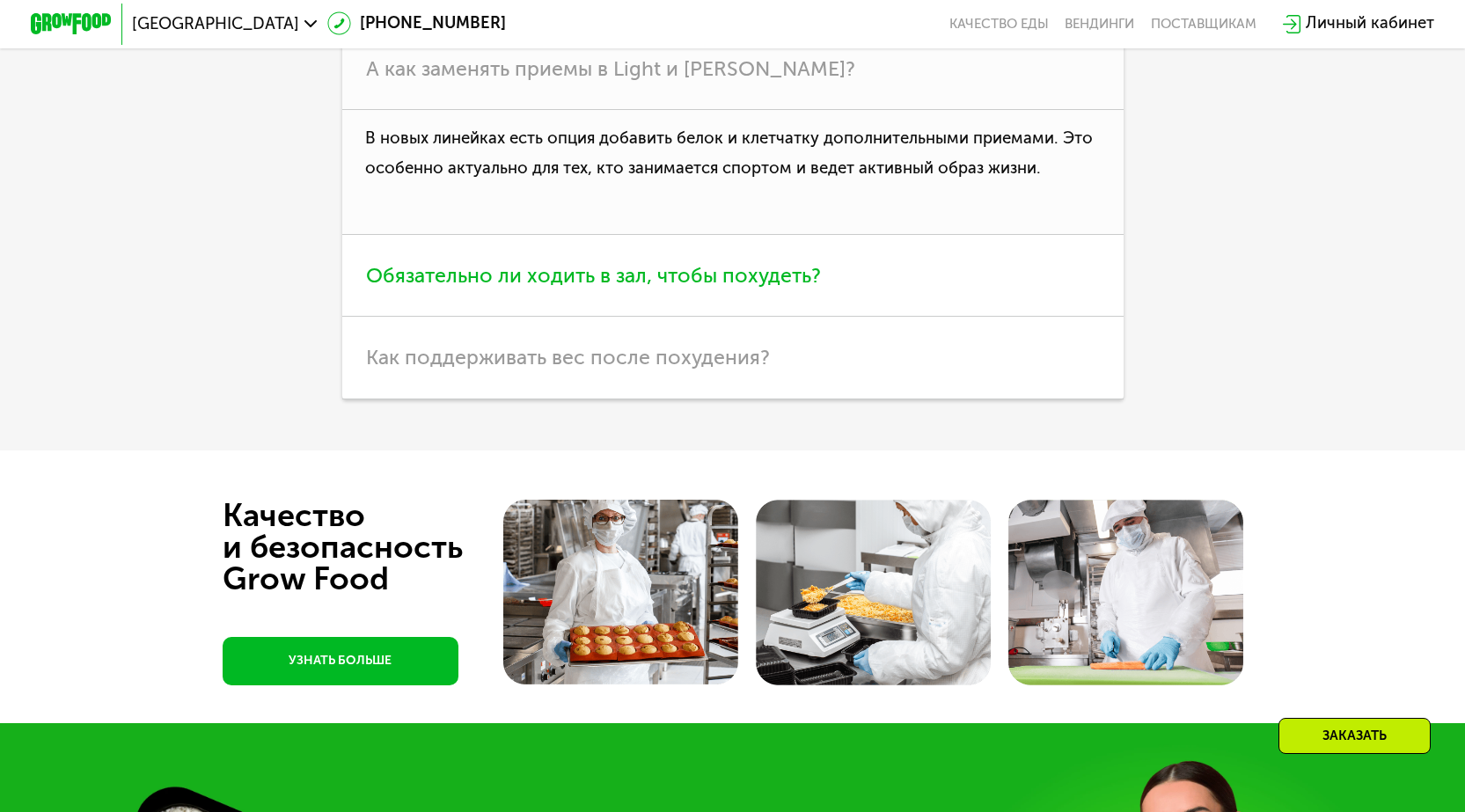
click at [557, 287] on span "Обязательно ли ходить в зал, чтобы похудеть?" at bounding box center [593, 275] width 454 height 25
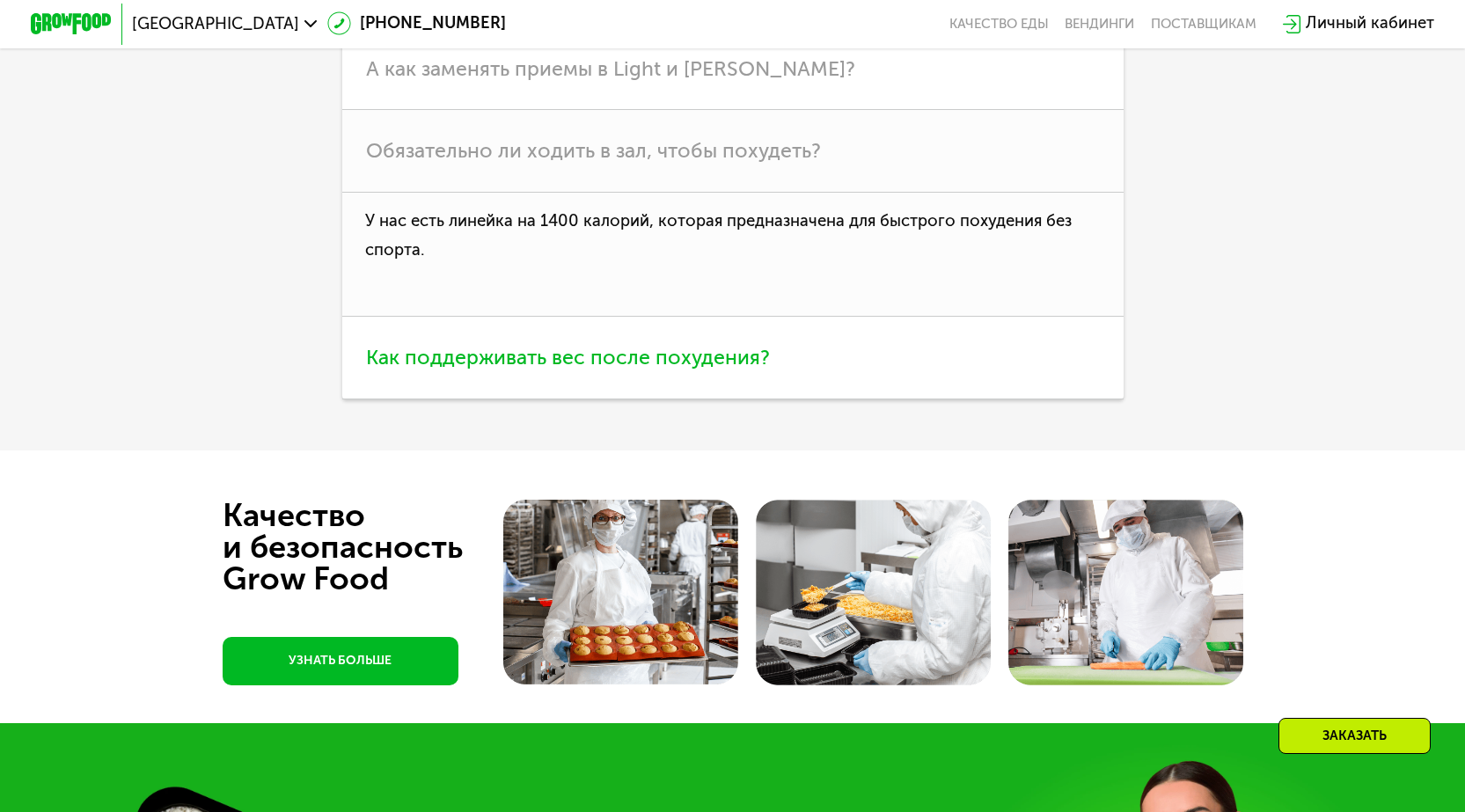
click at [485, 369] on span "Как поддерживать вес после похудения?" at bounding box center [568, 358] width 404 height 25
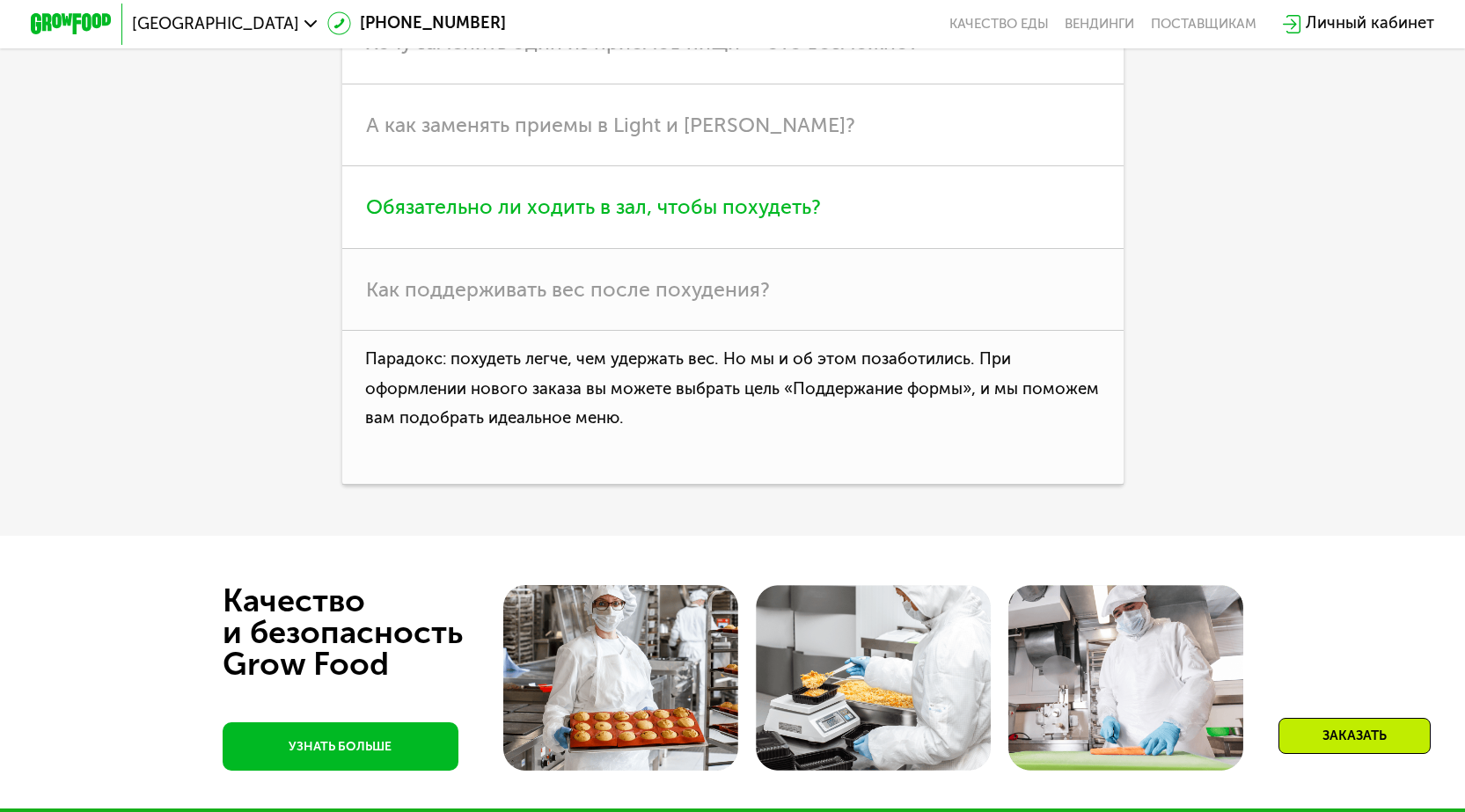
scroll to position [5542, 0]
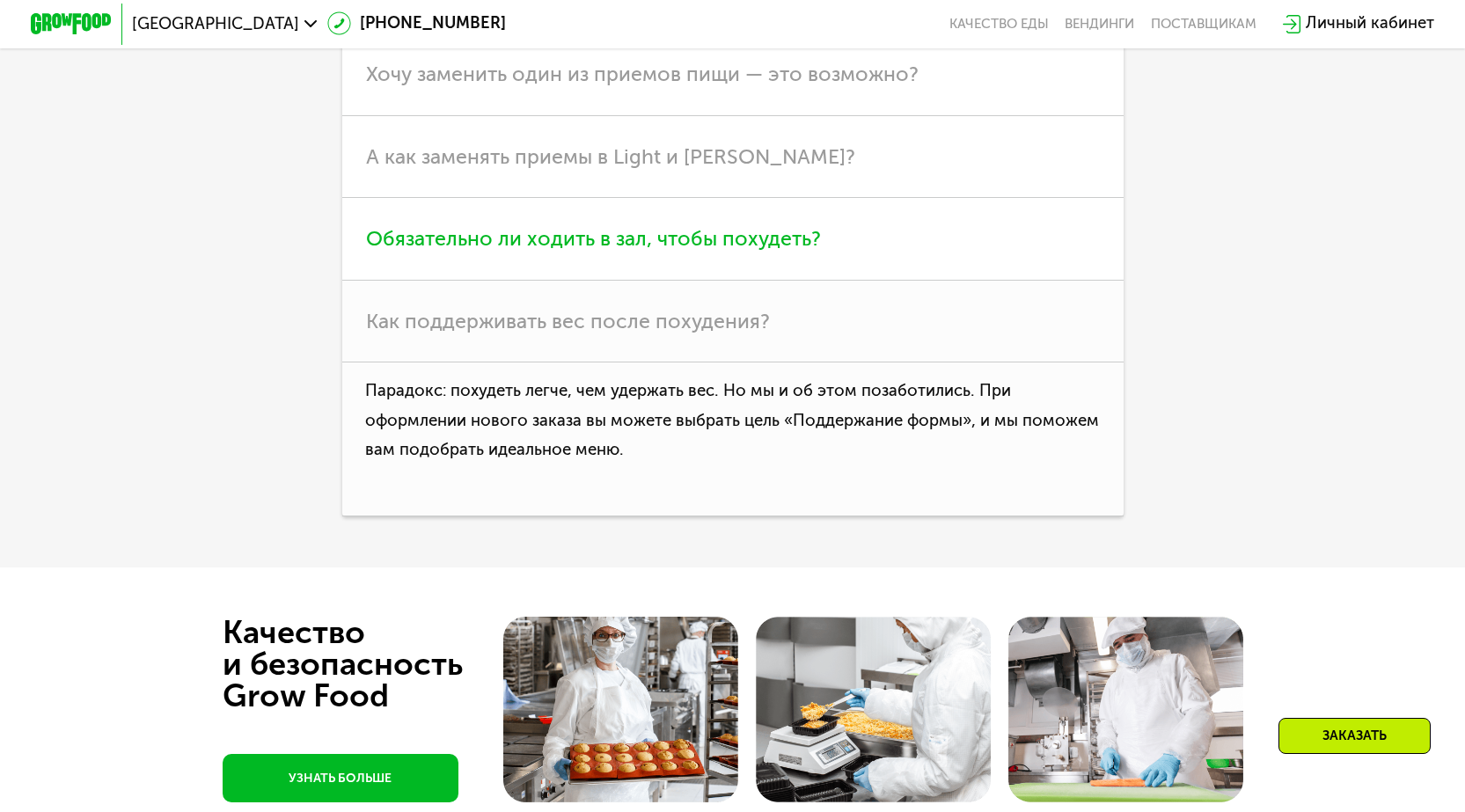
click at [638, 250] on span "Обязательно ли ходить в зал, чтобы похудеть?" at bounding box center [593, 238] width 454 height 25
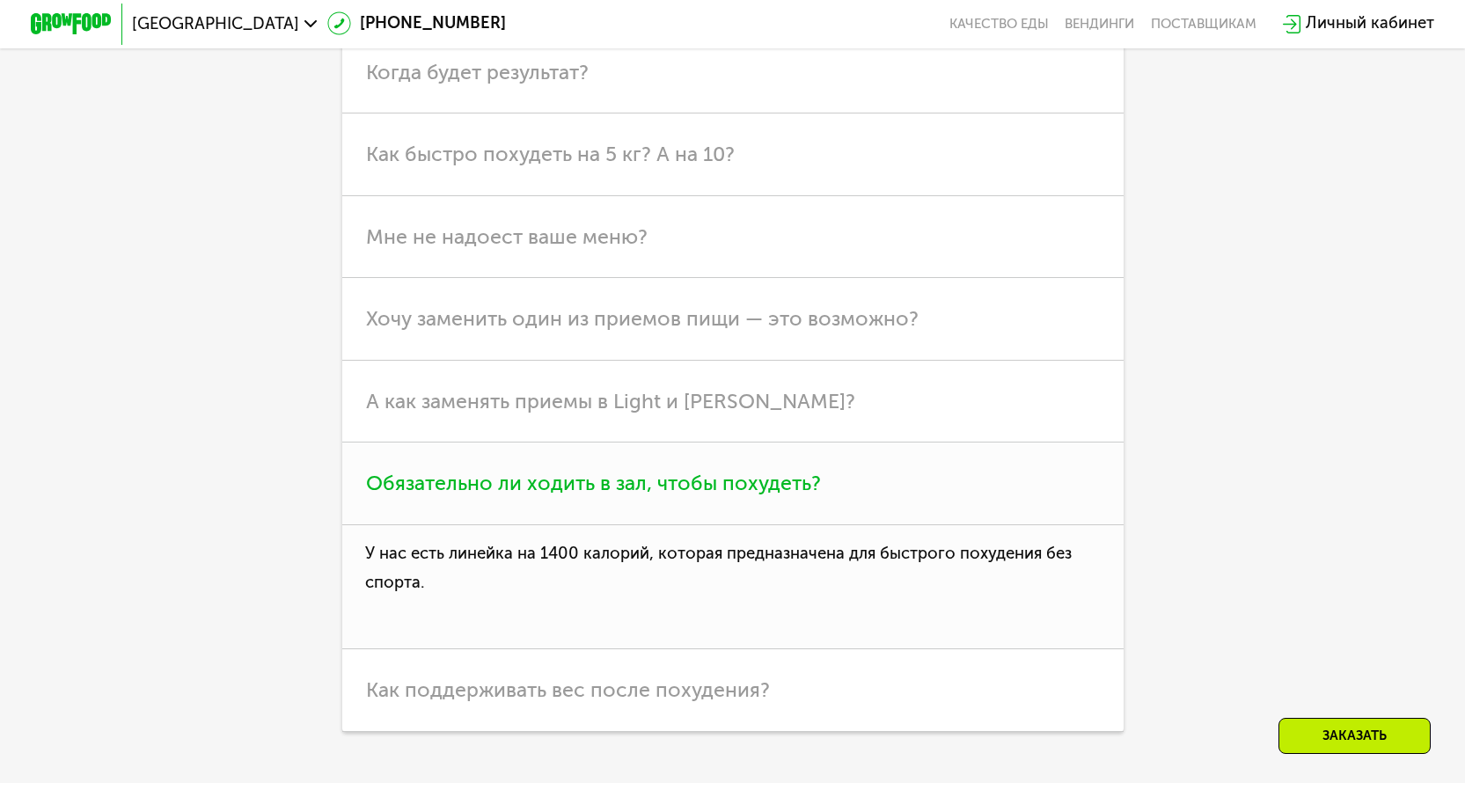
scroll to position [5278, 0]
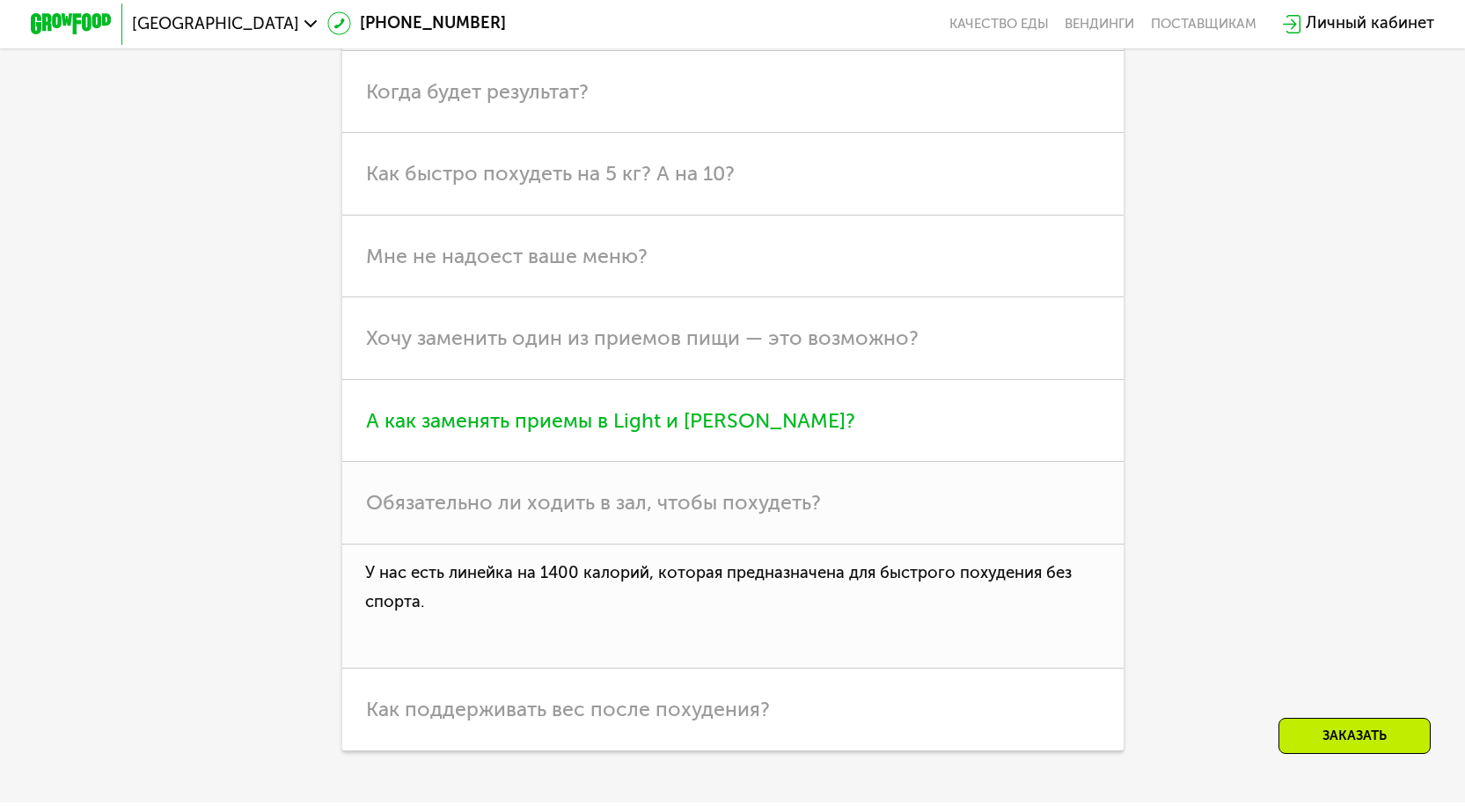
click at [700, 433] on span "А как заменять приемы в Light и [PERSON_NAME]?" at bounding box center [611, 420] width 490 height 25
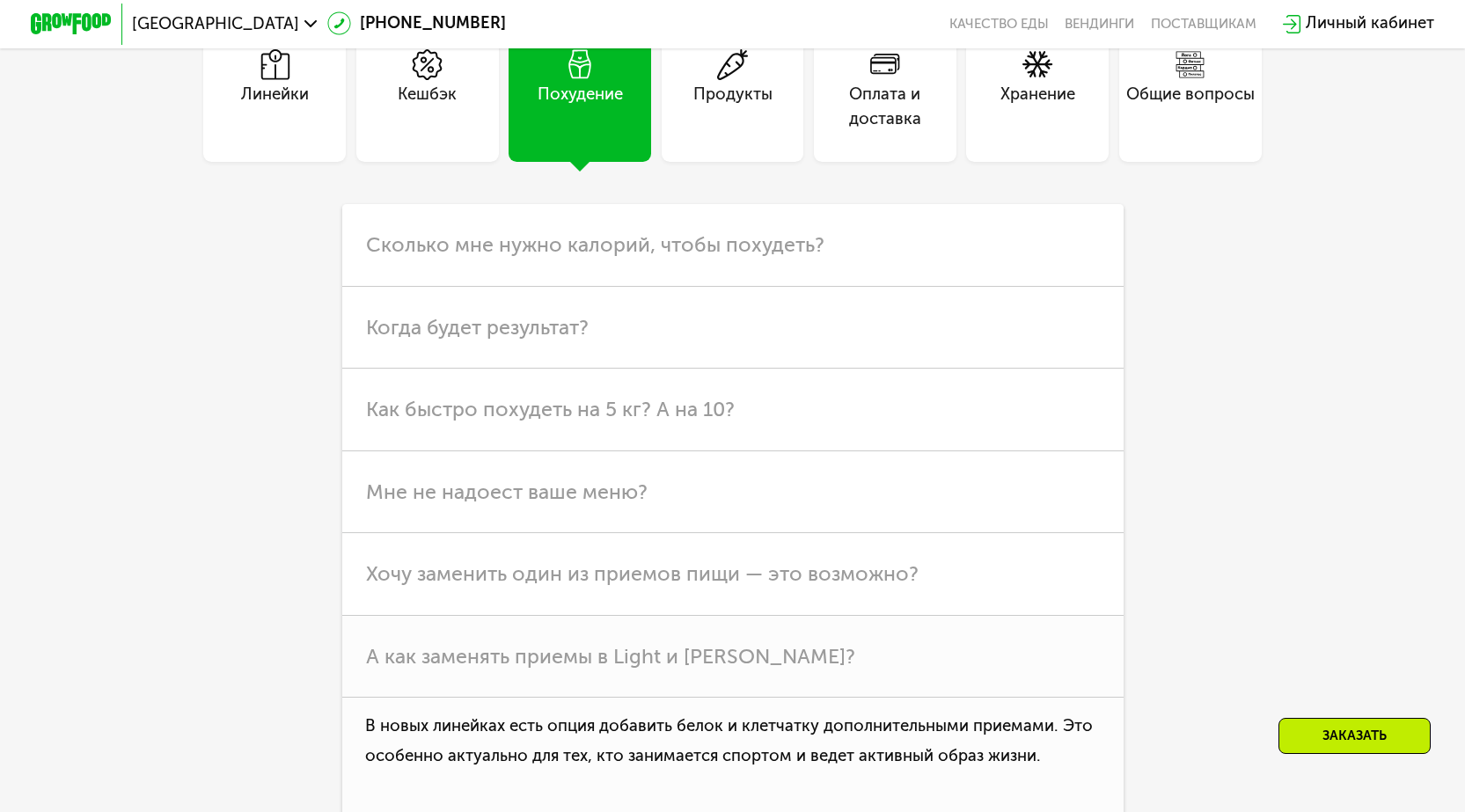
scroll to position [4662, 0]
